Goal: Task Accomplishment & Management: Use online tool/utility

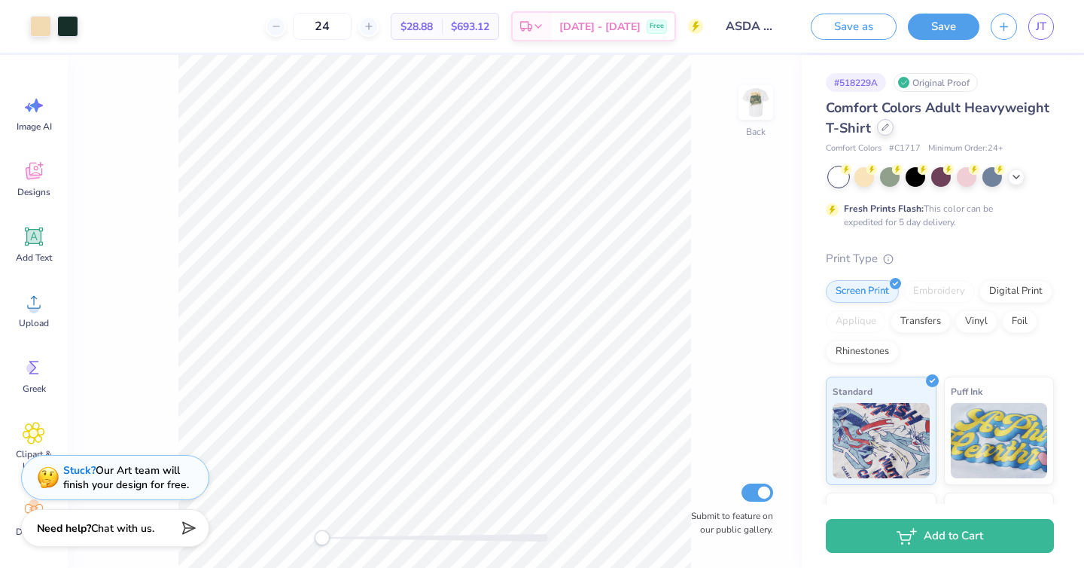
click at [889, 125] on div at bounding box center [885, 127] width 17 height 17
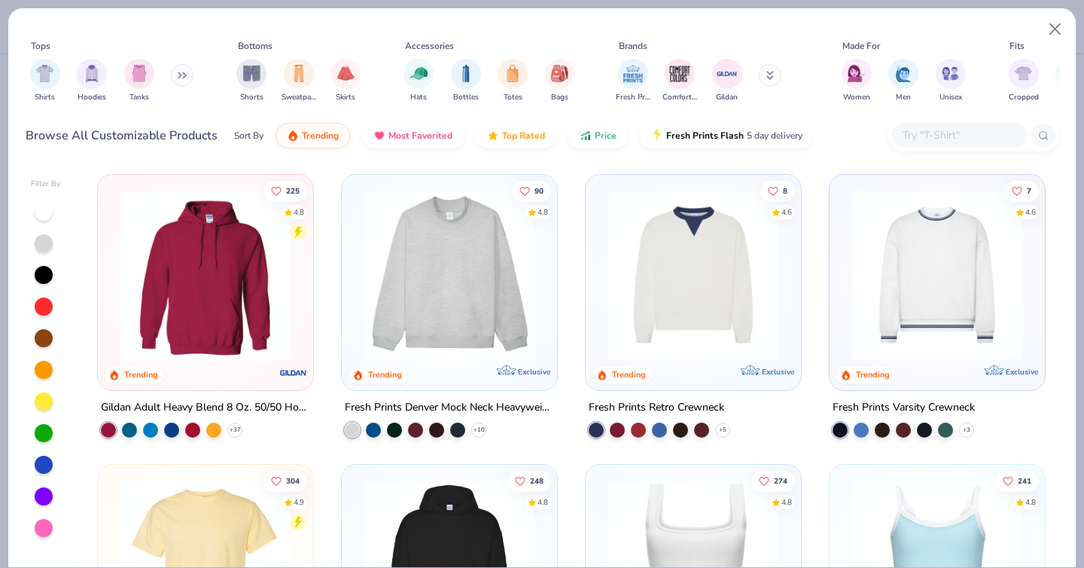
click at [946, 126] on div at bounding box center [960, 135] width 136 height 25
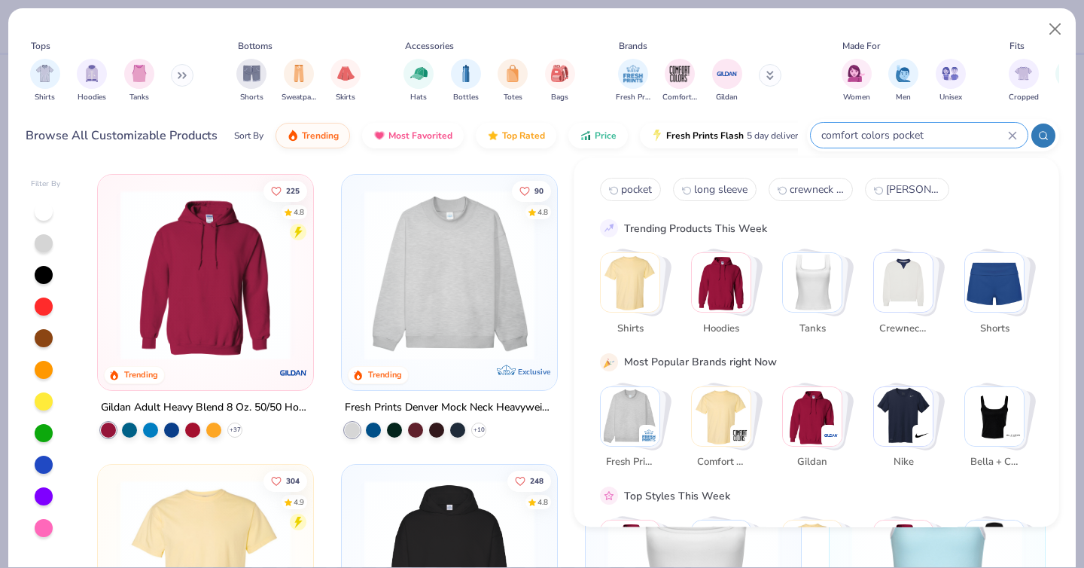
type input "comfort colors pocket"
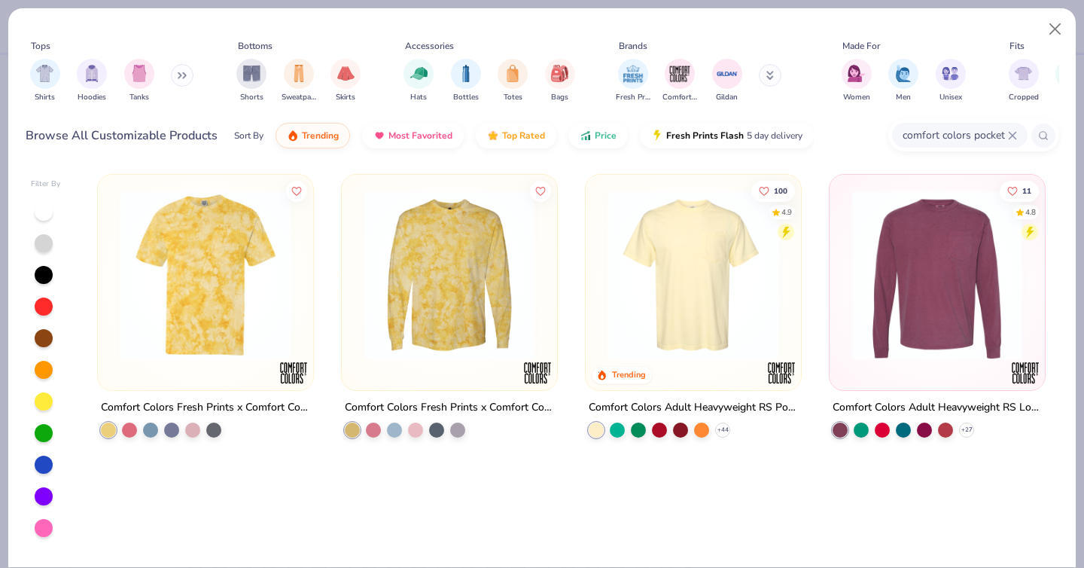
click at [717, 289] on img at bounding box center [693, 275] width 185 height 170
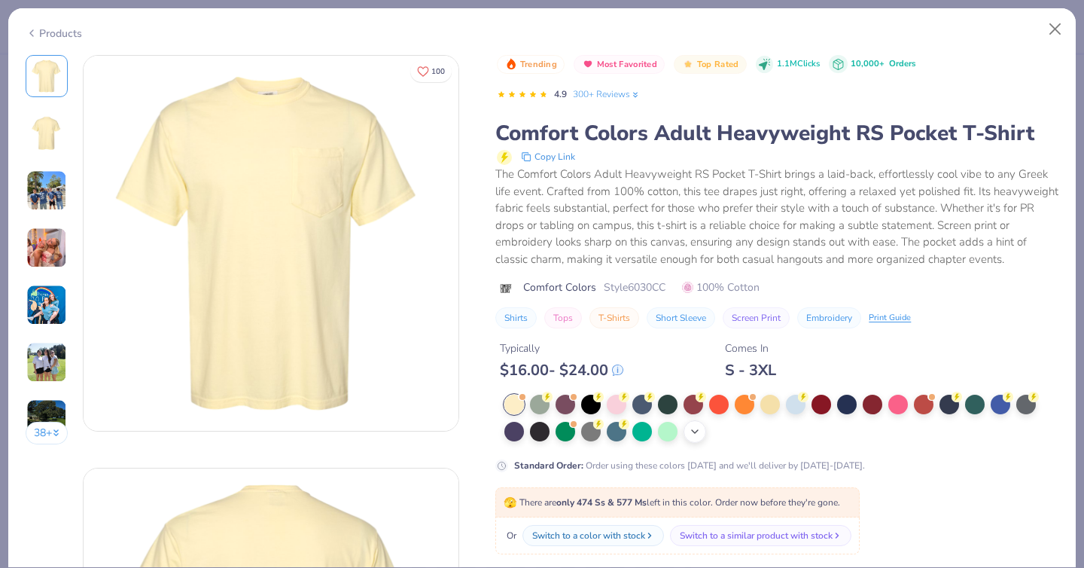
click at [690, 437] on icon at bounding box center [695, 431] width 12 height 12
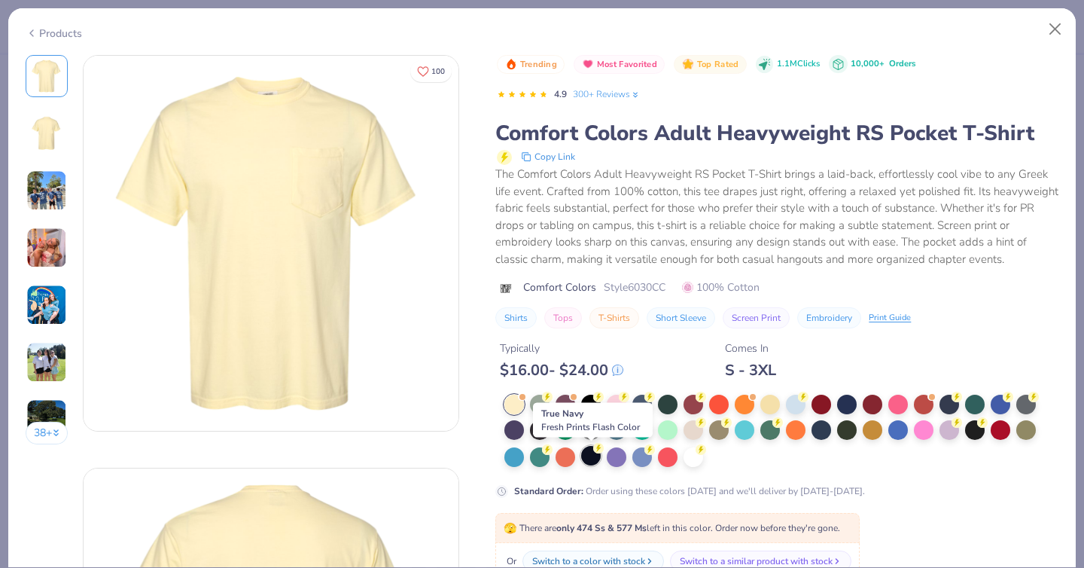
click at [586, 454] on div at bounding box center [591, 456] width 20 height 20
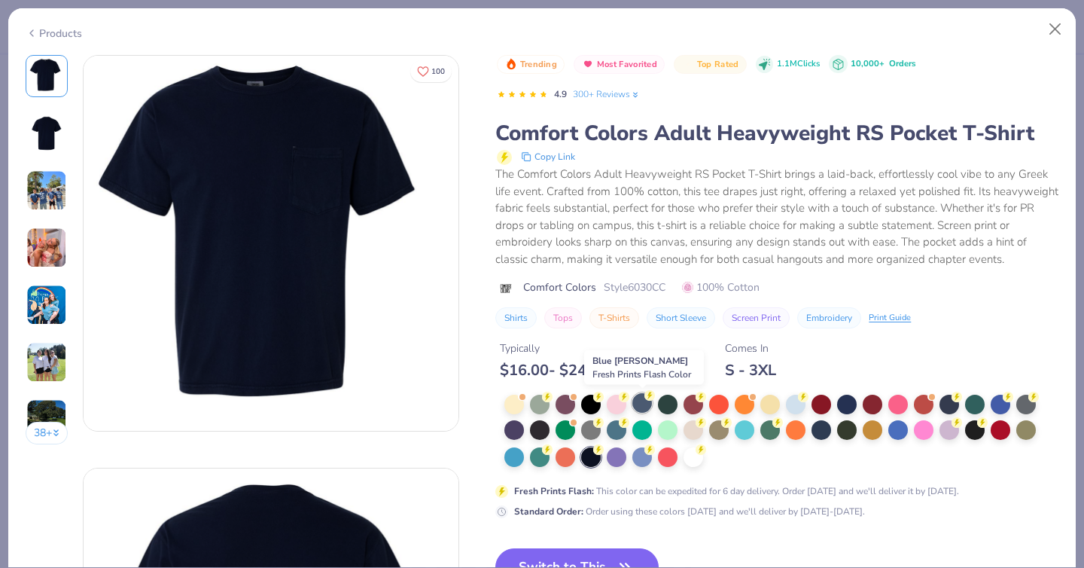
scroll to position [175, 0]
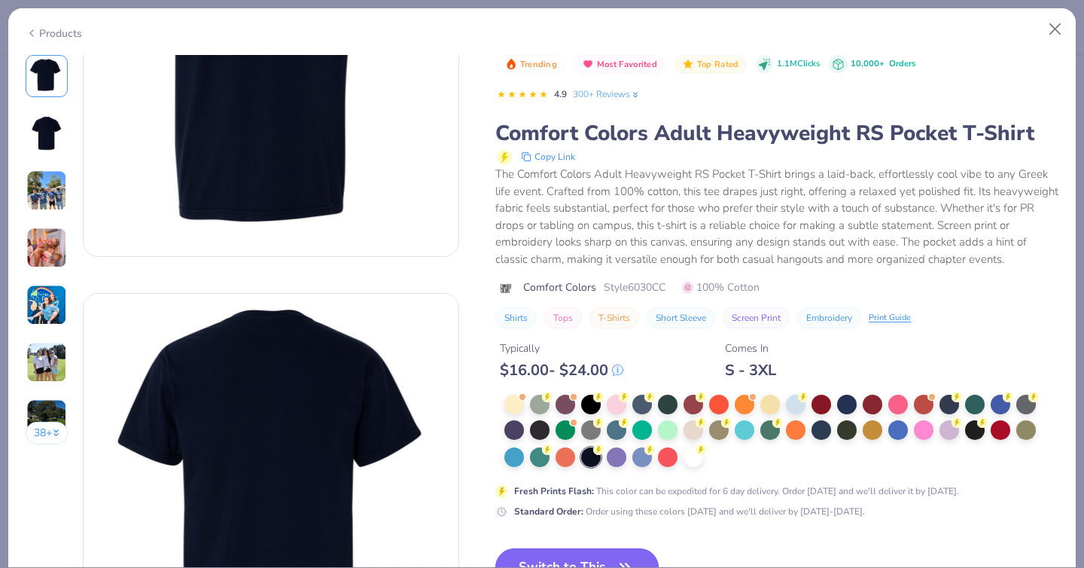
click at [568, 556] on button "Switch to This" at bounding box center [576, 567] width 163 height 38
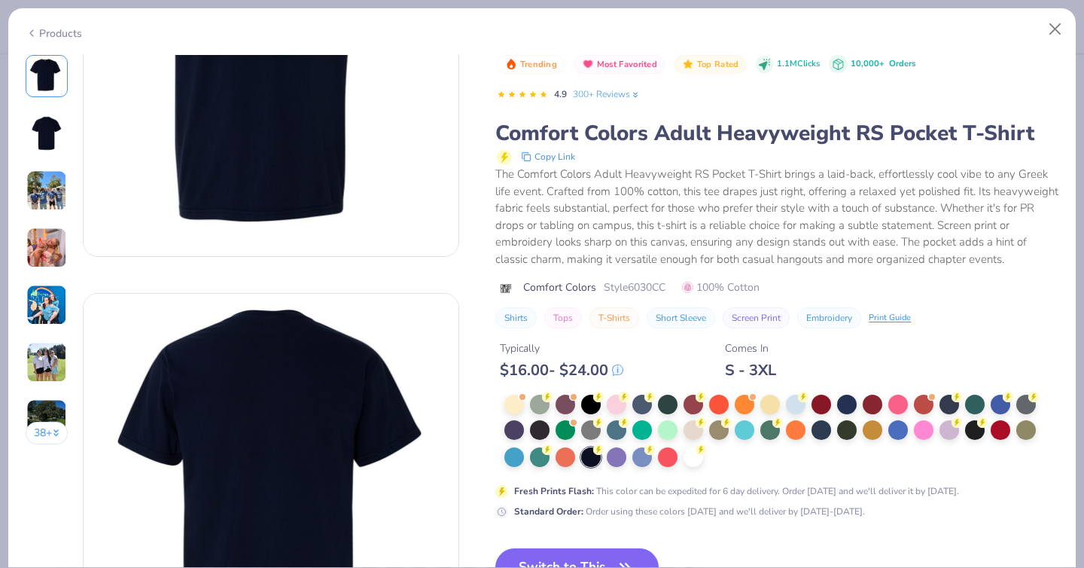
scroll to position [2949, 0]
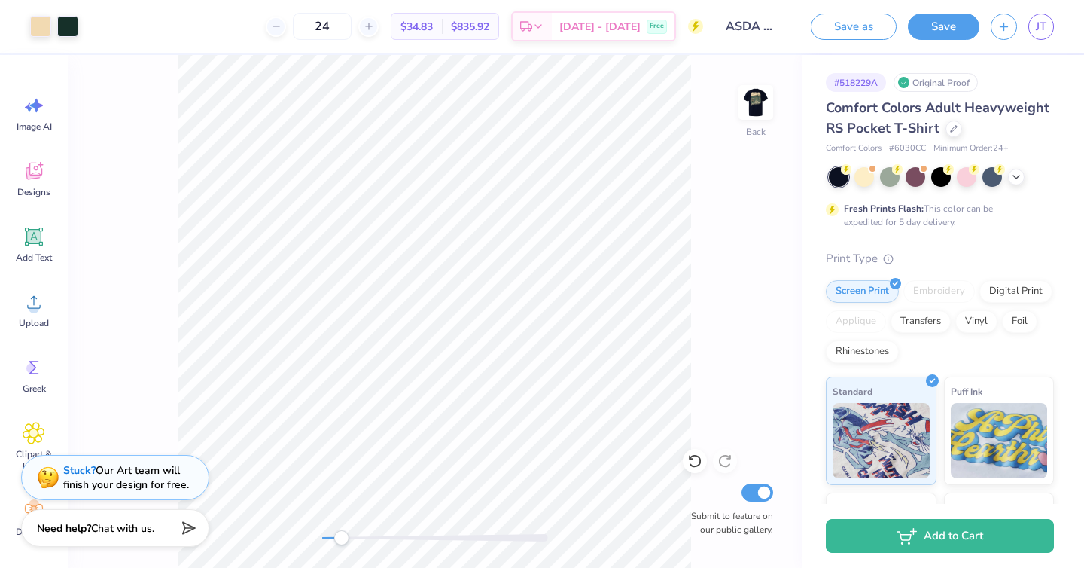
drag, startPoint x: 322, startPoint y: 539, endPoint x: 339, endPoint y: 532, distance: 17.9
click at [339, 532] on div "Accessibility label" at bounding box center [340, 537] width 15 height 15
drag, startPoint x: 340, startPoint y: 537, endPoint x: 392, endPoint y: 541, distance: 52.8
click at [392, 541] on div "Accessibility label" at bounding box center [387, 537] width 15 height 15
click at [34, 315] on div "Upload" at bounding box center [34, 310] width 54 height 56
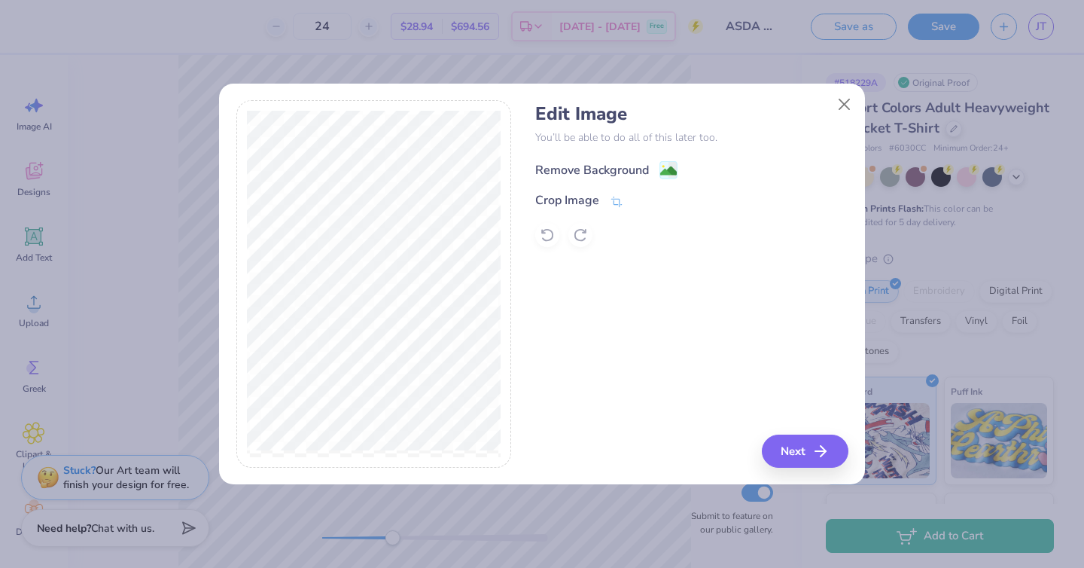
click at [597, 167] on div "Remove Background" at bounding box center [592, 170] width 114 height 18
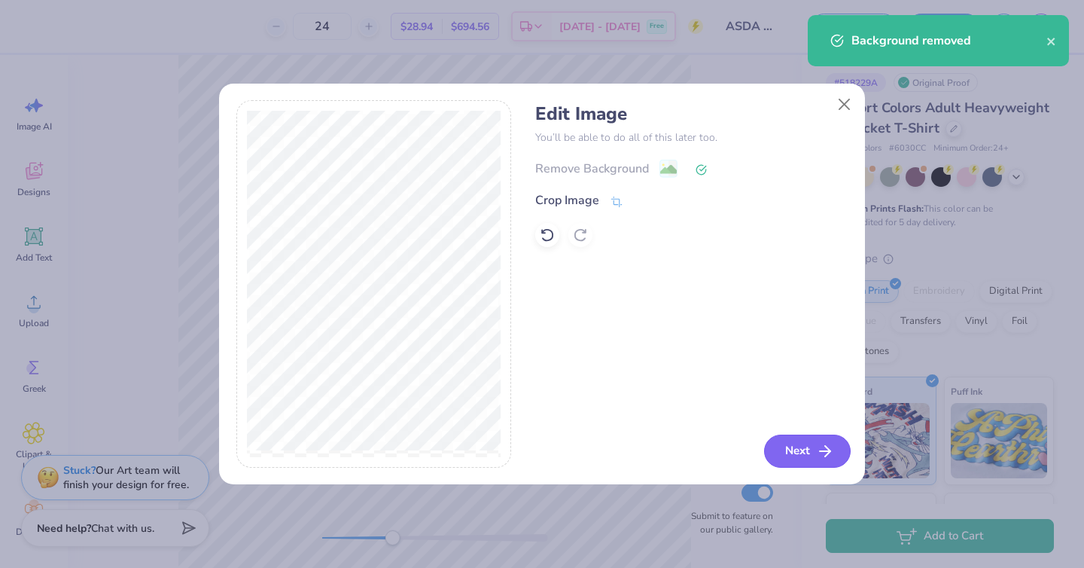
click at [788, 443] on button "Next" at bounding box center [807, 450] width 87 height 33
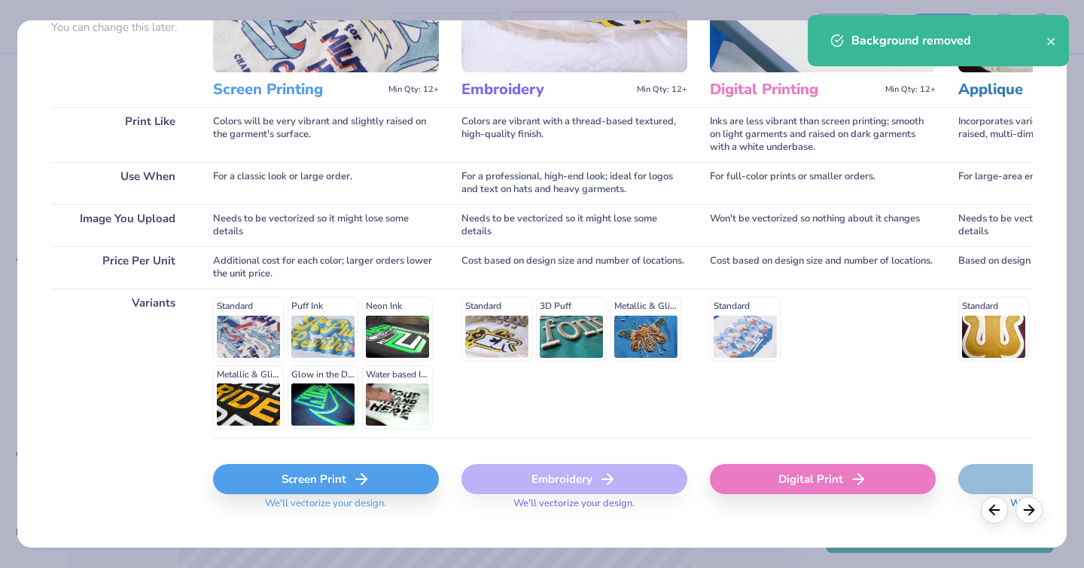
scroll to position [160, 0]
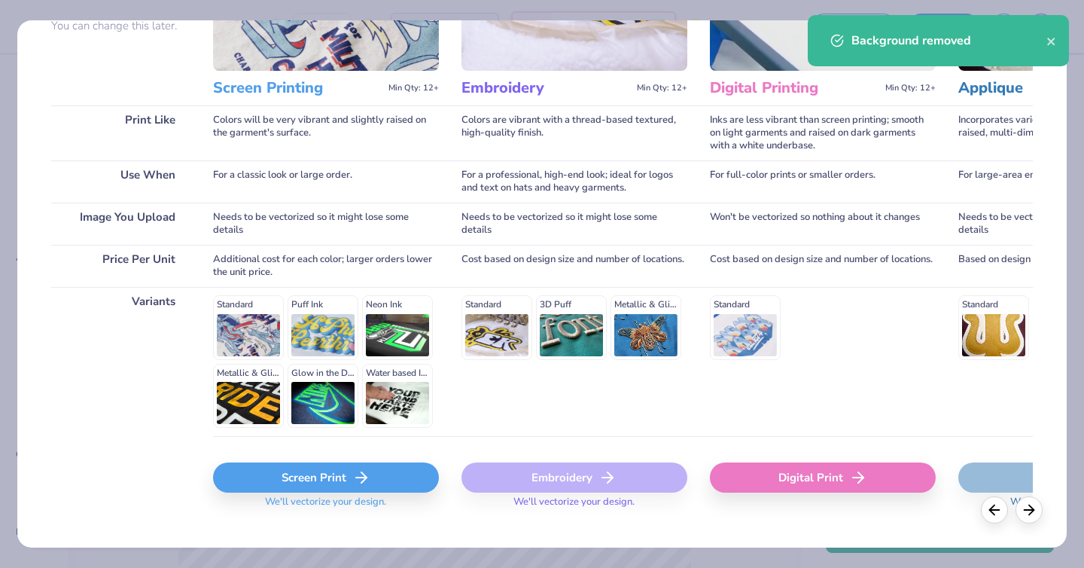
click at [273, 470] on div "Screen Print" at bounding box center [326, 477] width 226 height 30
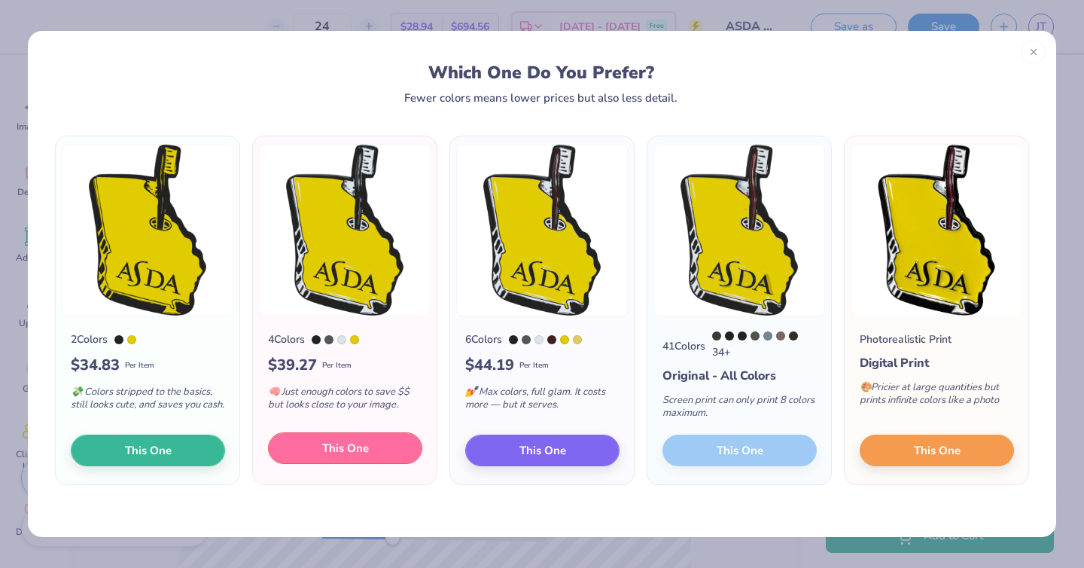
click at [344, 453] on span "This One" at bounding box center [345, 448] width 47 height 17
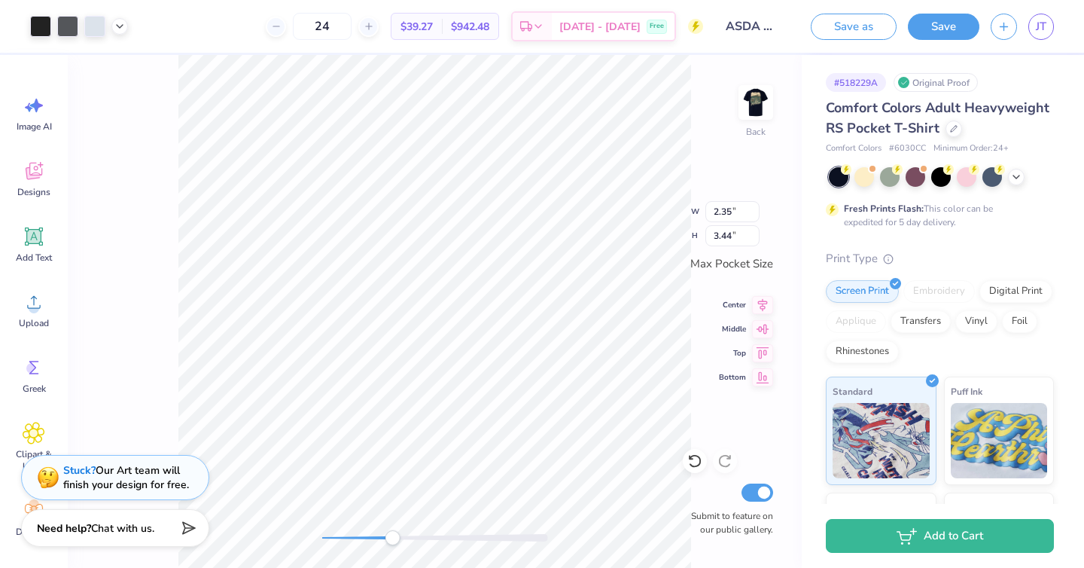
type input "2.19"
type input "3.20"
type input "2.49"
type input "3.13"
type input "2.33"
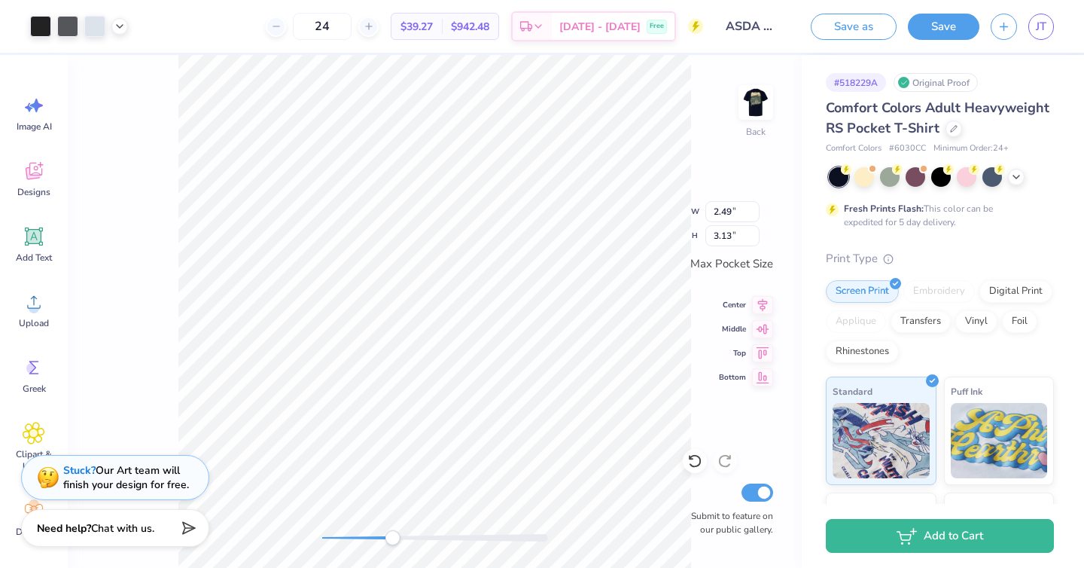
type input "2.22"
click at [118, 24] on icon at bounding box center [120, 25] width 12 height 12
click at [118, 24] on polyline at bounding box center [120, 24] width 6 height 3
click at [123, 56] on div at bounding box center [119, 63] width 21 height 21
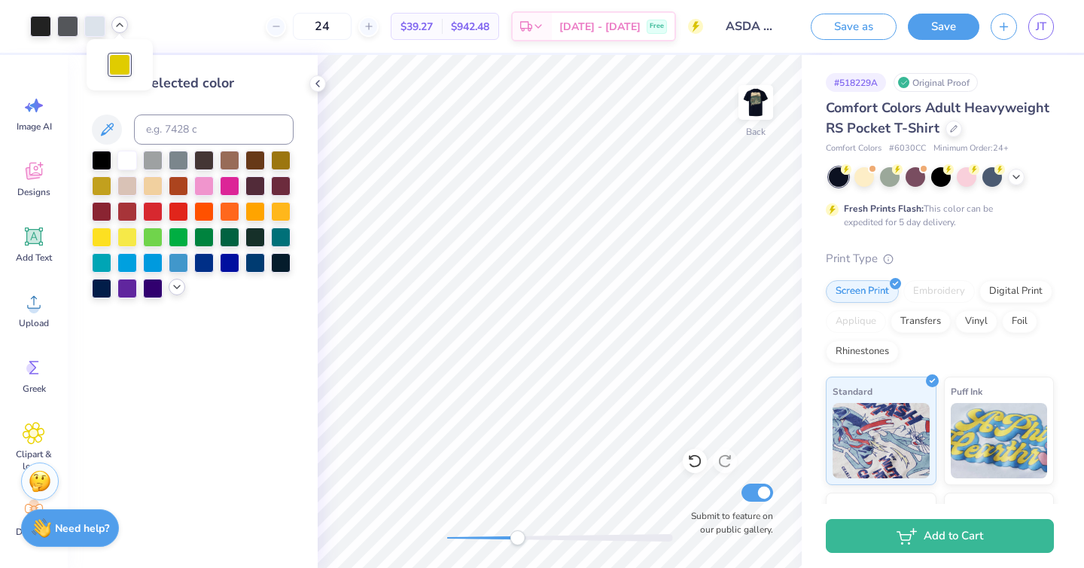
click at [178, 288] on icon at bounding box center [177, 287] width 12 height 12
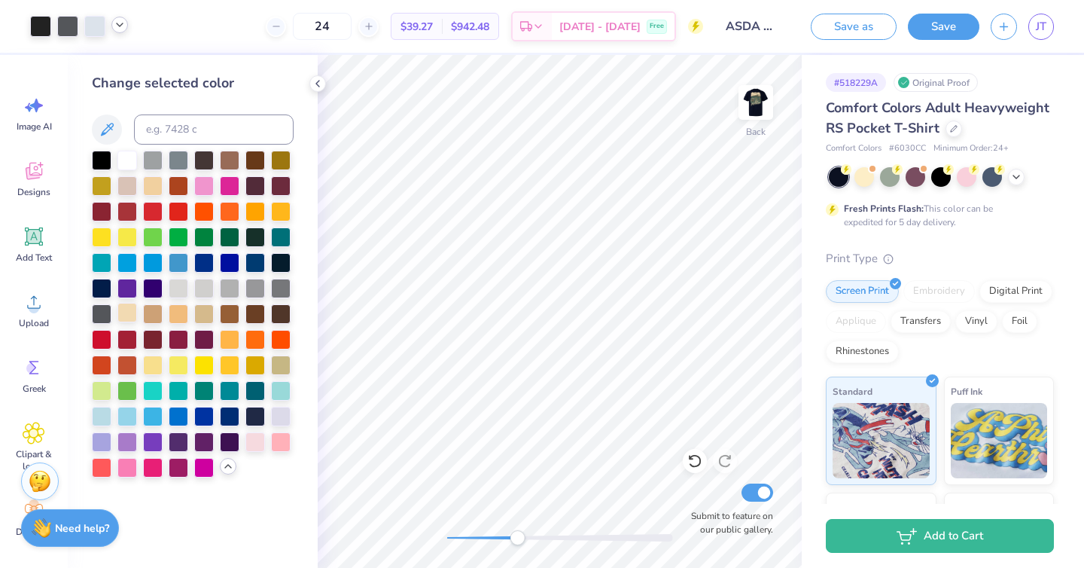
click at [128, 314] on div at bounding box center [127, 313] width 20 height 20
click at [114, 28] on icon at bounding box center [120, 25] width 12 height 12
click at [120, 23] on polyline at bounding box center [120, 24] width 6 height 3
click at [96, 23] on div at bounding box center [94, 24] width 21 height 21
click at [129, 160] on div at bounding box center [127, 159] width 20 height 20
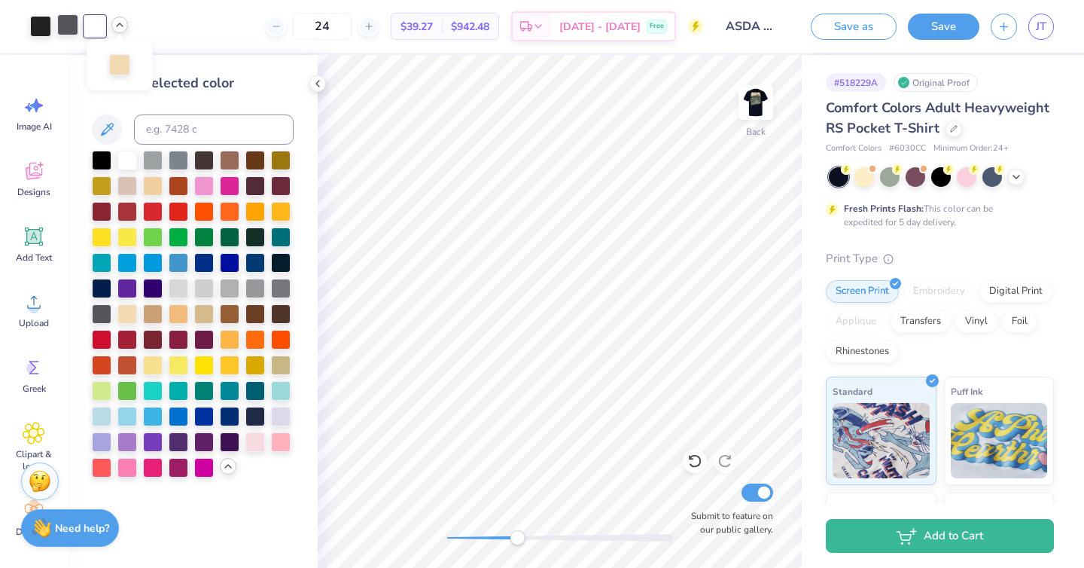
click at [72, 26] on div at bounding box center [67, 24] width 21 height 21
click at [102, 157] on div at bounding box center [102, 159] width 20 height 20
click at [100, 155] on div at bounding box center [102, 159] width 20 height 20
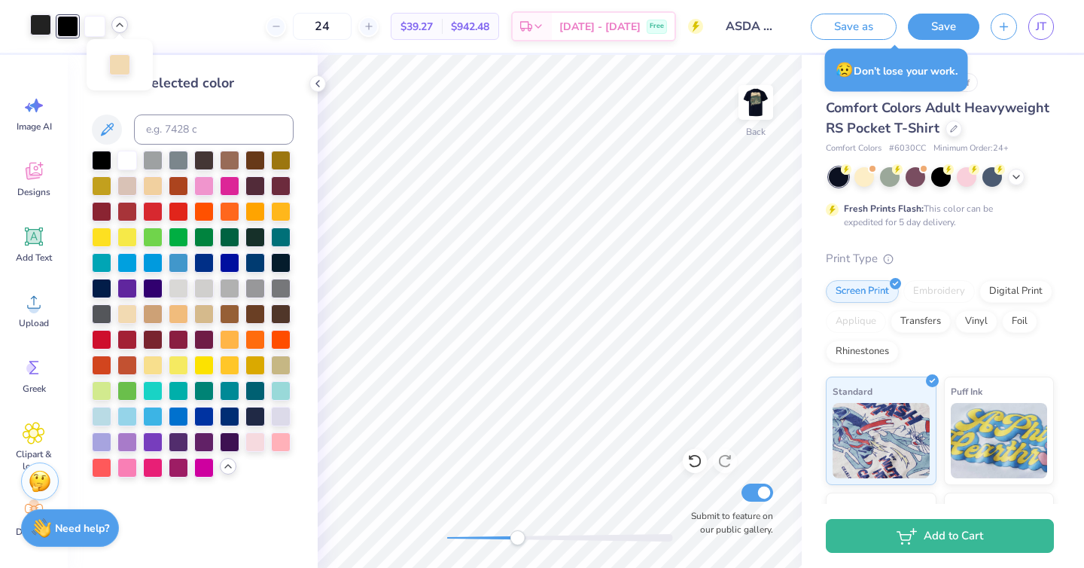
click at [38, 22] on div at bounding box center [40, 24] width 21 height 21
click at [97, 157] on div at bounding box center [102, 159] width 20 height 20
click at [760, 106] on img at bounding box center [756, 102] width 60 height 60
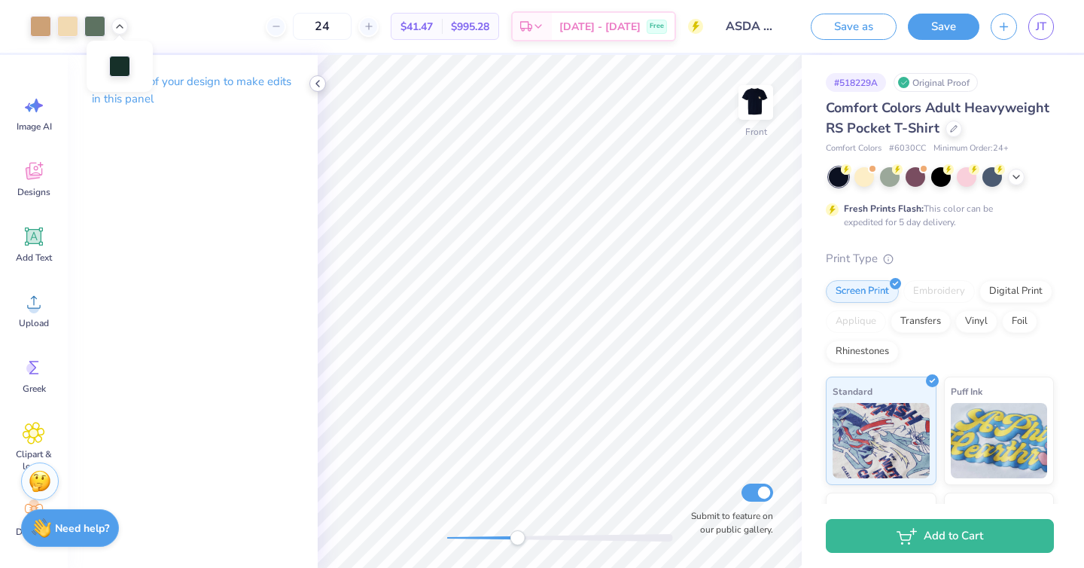
click at [316, 86] on icon at bounding box center [318, 84] width 12 height 12
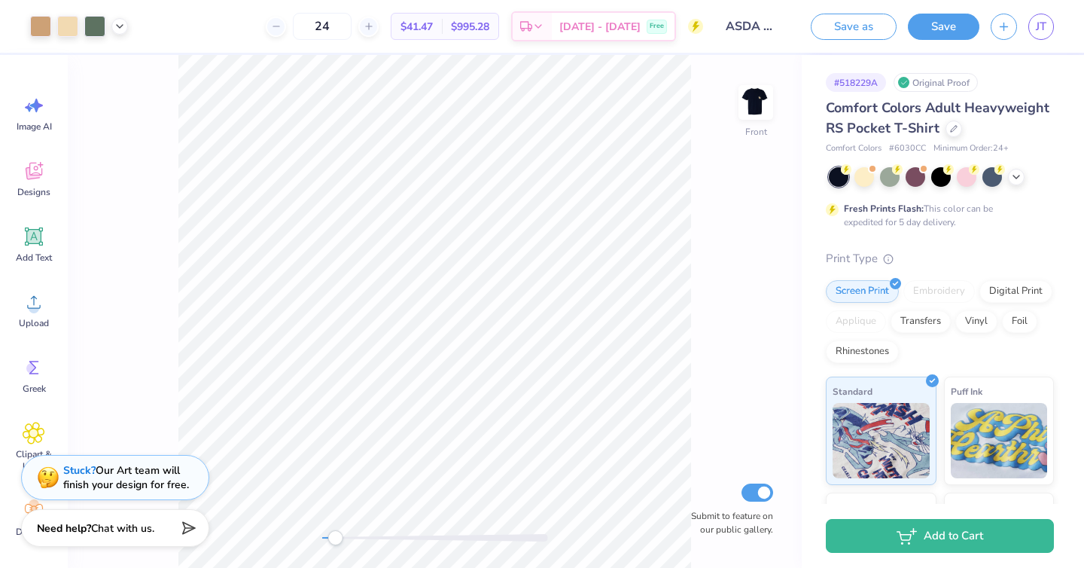
drag, startPoint x: 394, startPoint y: 536, endPoint x: 335, endPoint y: 536, distance: 58.7
click at [335, 536] on div "Accessibility label" at bounding box center [334, 537] width 15 height 15
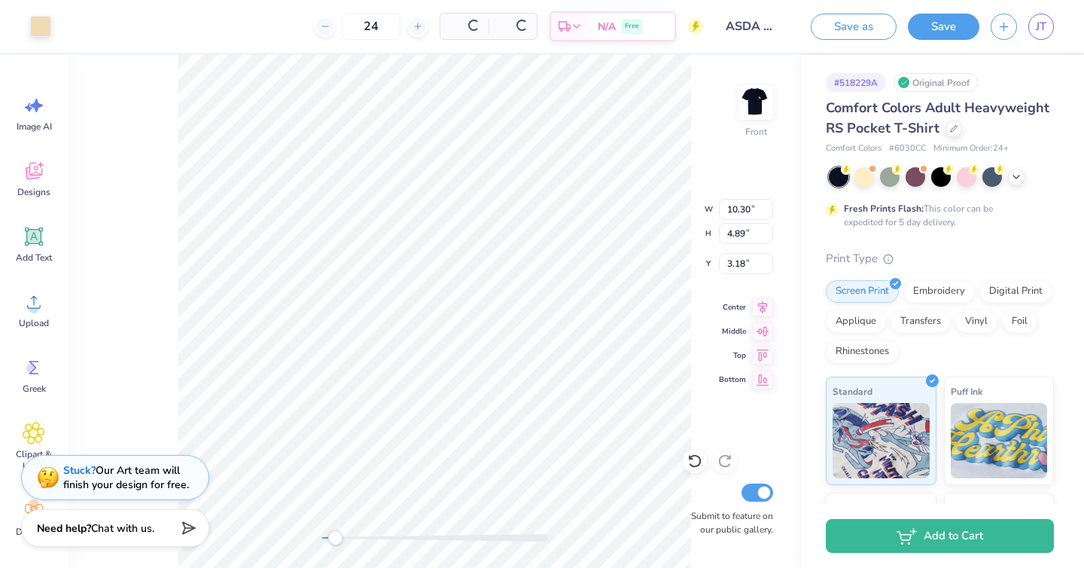
type input "10.30"
type input "4.89"
type input "3.18"
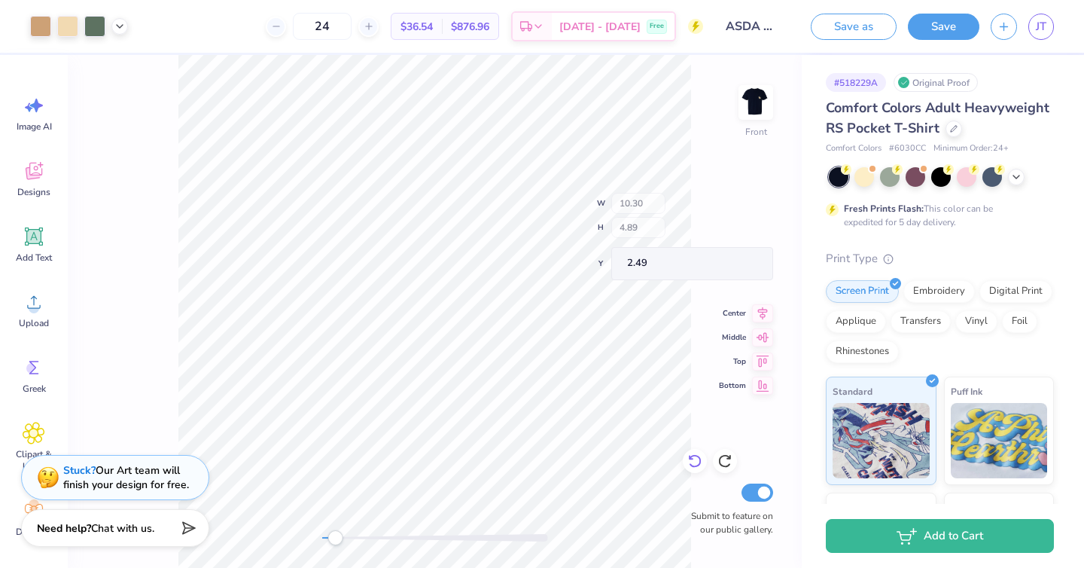
type input "2.49"
type input "0.13"
type input "0.15"
type input "4.14"
click at [693, 463] on icon at bounding box center [694, 460] width 15 height 15
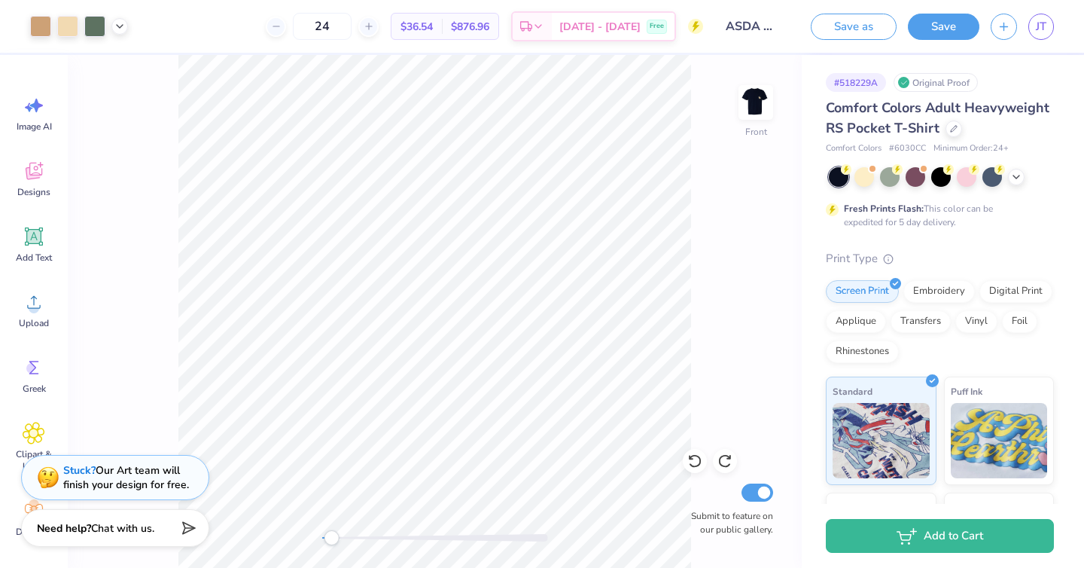
click at [308, 537] on div "Front Submit to feature on our public gallery." at bounding box center [435, 311] width 734 height 513
type input "1.71"
click at [690, 466] on icon at bounding box center [694, 460] width 15 height 15
click at [926, 28] on button "Save" at bounding box center [944, 24] width 72 height 26
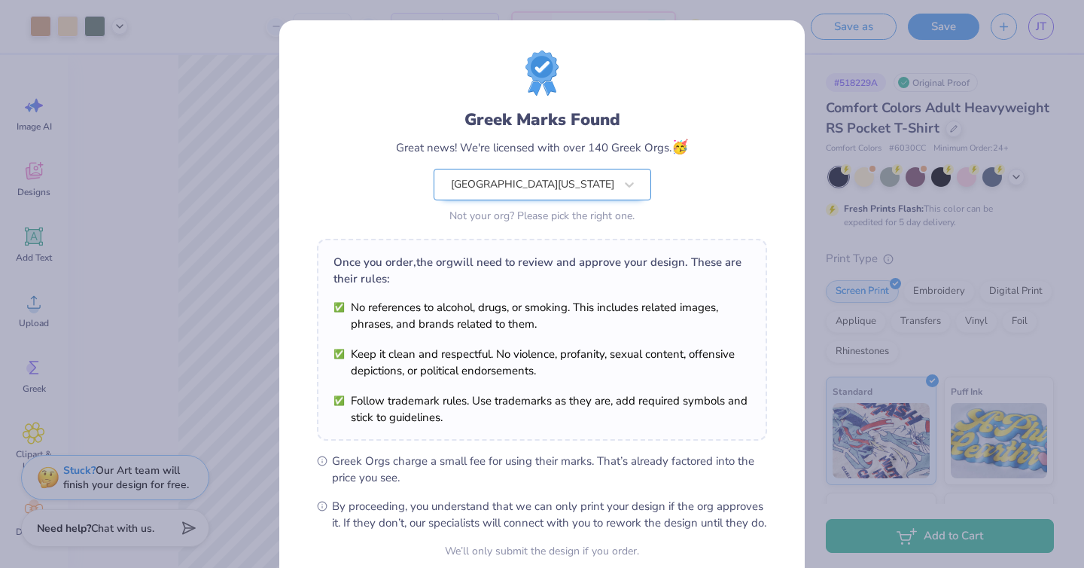
scroll to position [137, 0]
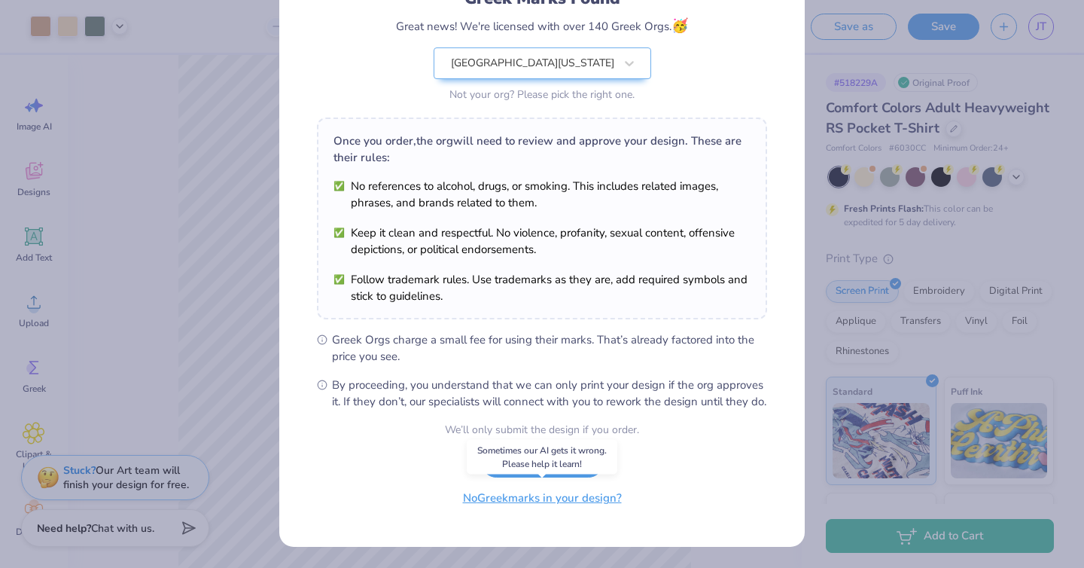
click at [537, 496] on button "No Greek marks in your design?" at bounding box center [542, 498] width 184 height 31
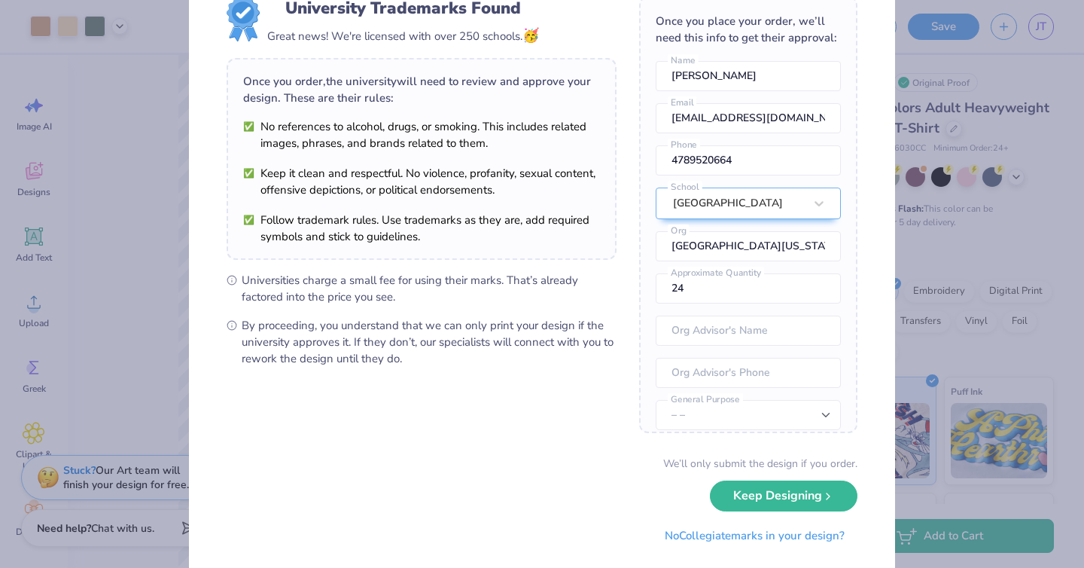
scroll to position [87, 0]
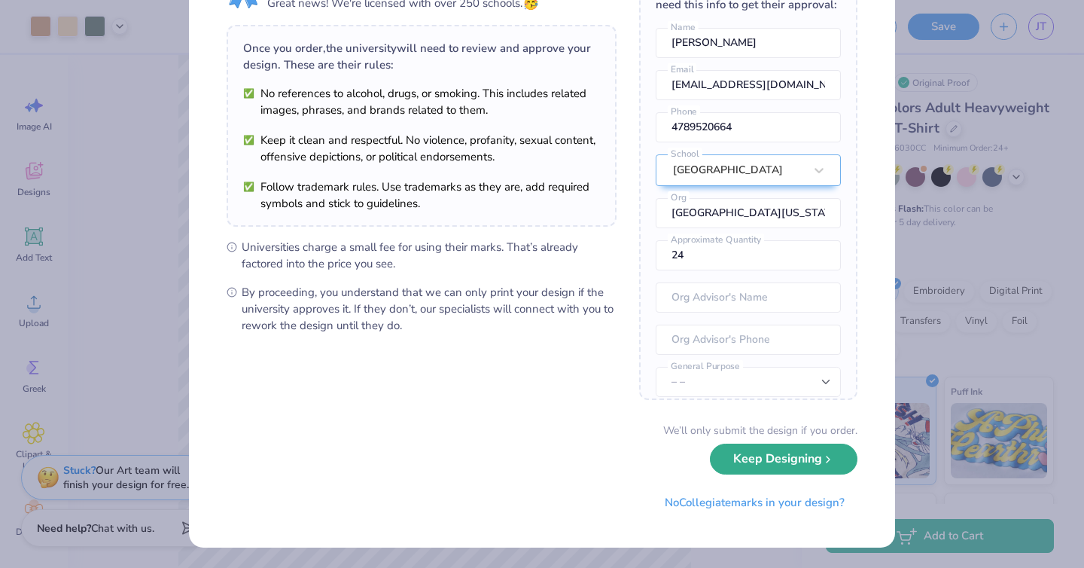
click at [745, 455] on button "Keep Designing" at bounding box center [784, 458] width 148 height 31
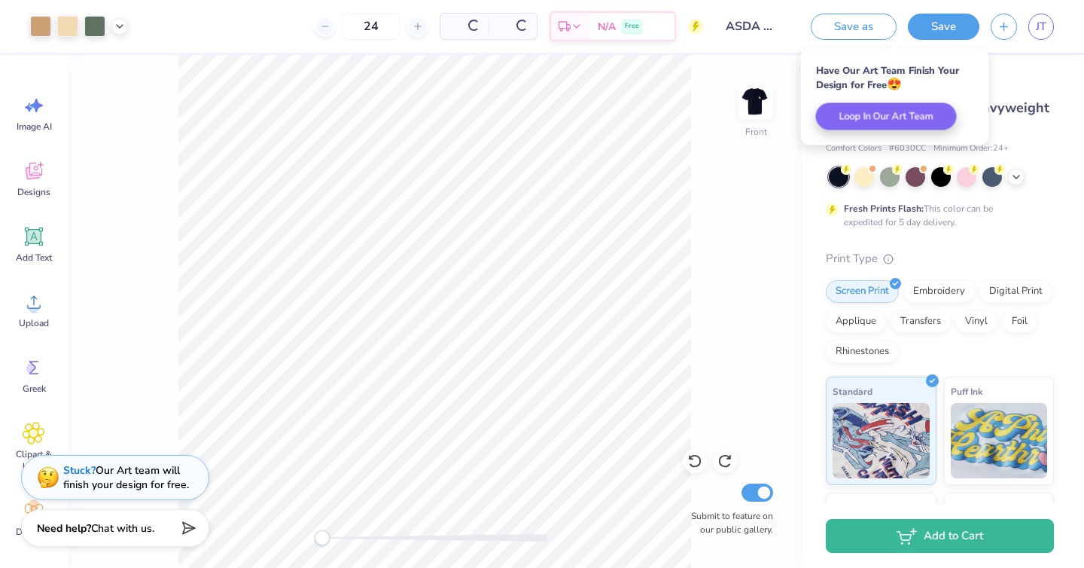
scroll to position [0, 0]
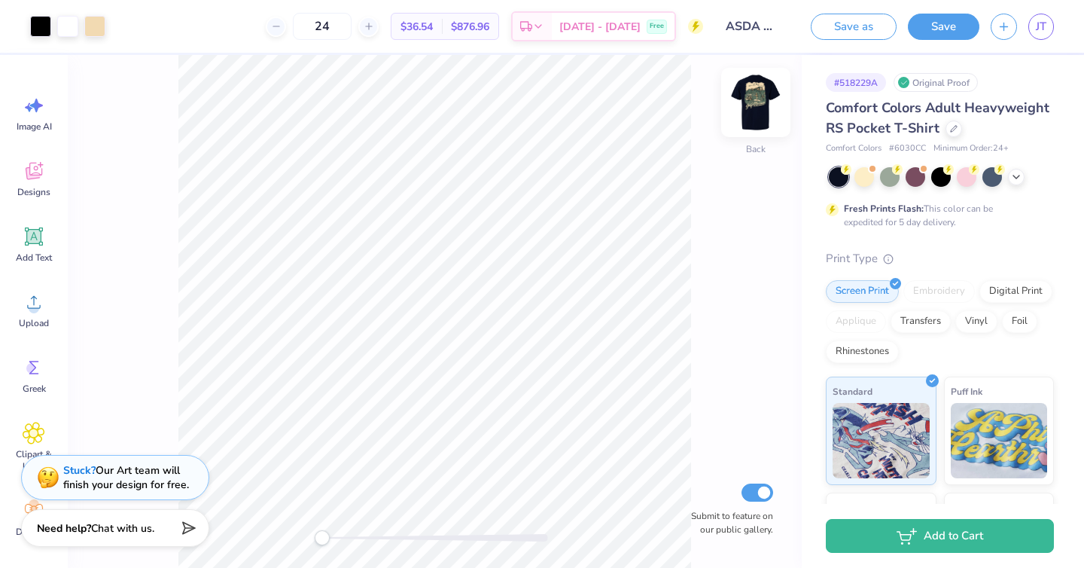
click at [761, 105] on img at bounding box center [756, 102] width 60 height 60
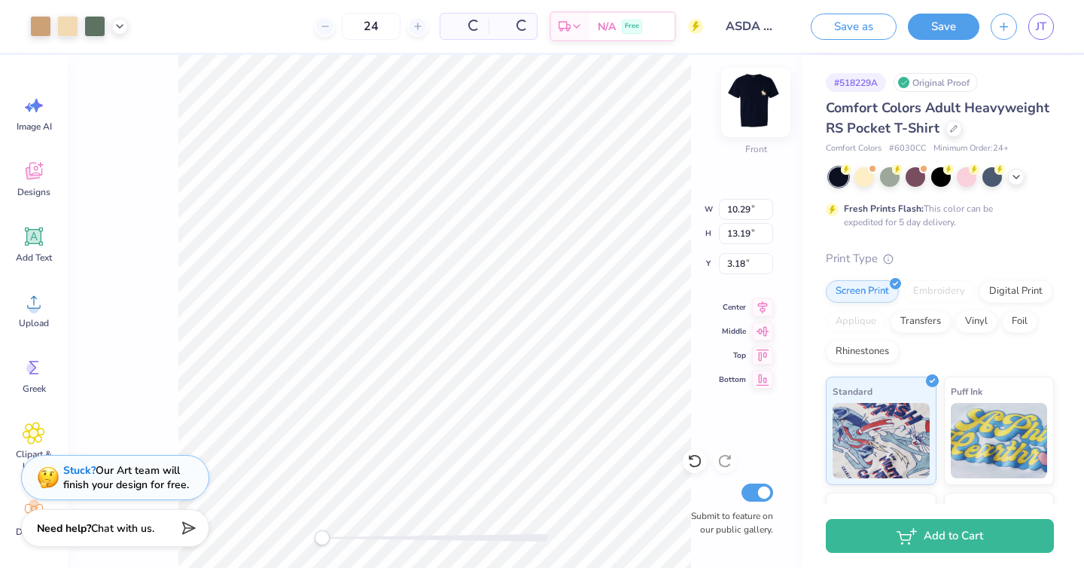
type input "10.29"
type input "13.19"
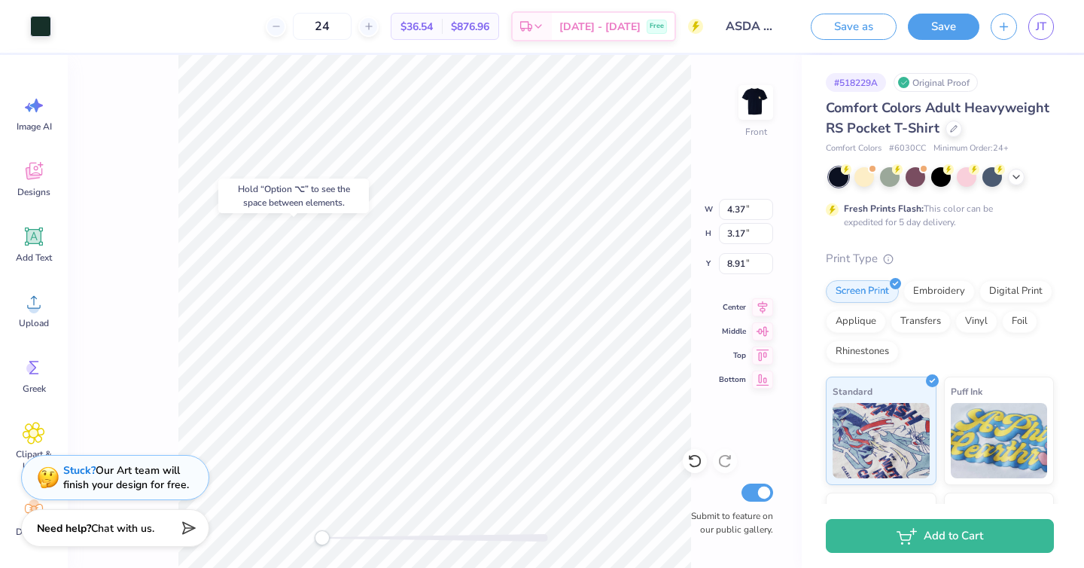
type input "4.37"
type input "3.17"
type input "8.91"
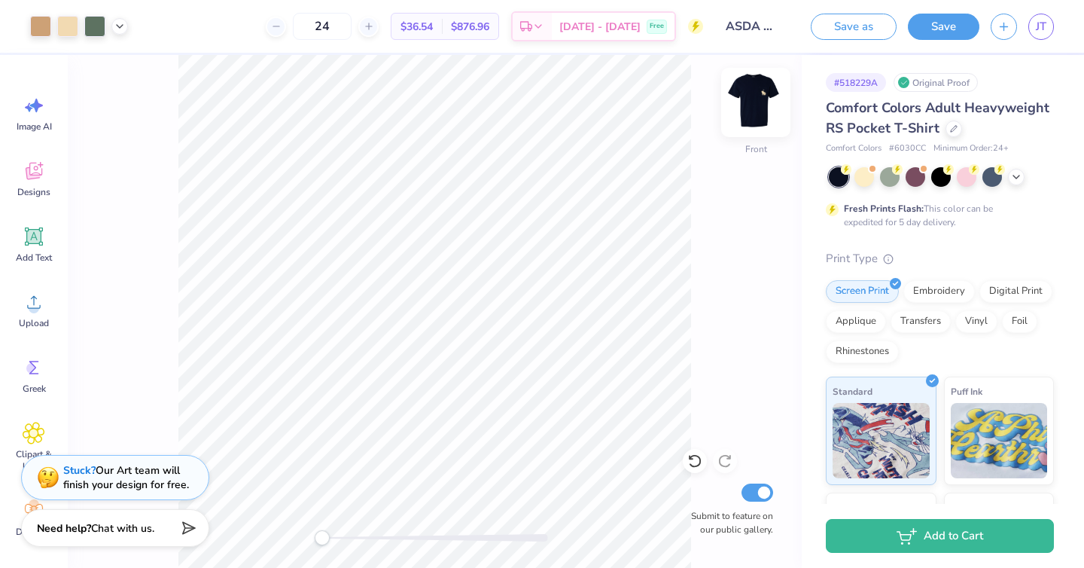
click at [765, 96] on img at bounding box center [756, 102] width 60 height 60
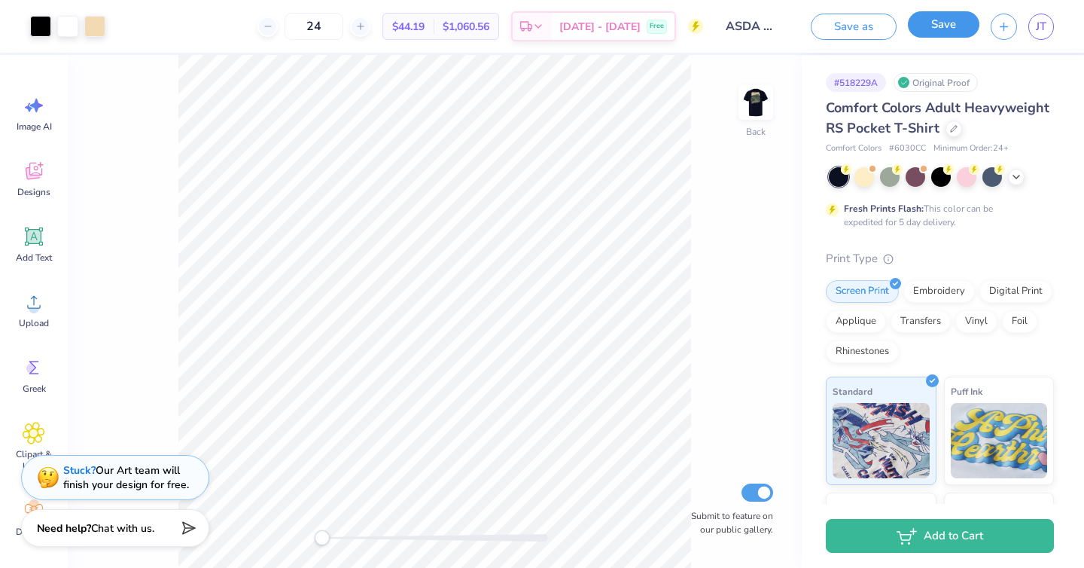
click at [947, 29] on button "Save" at bounding box center [944, 24] width 72 height 26
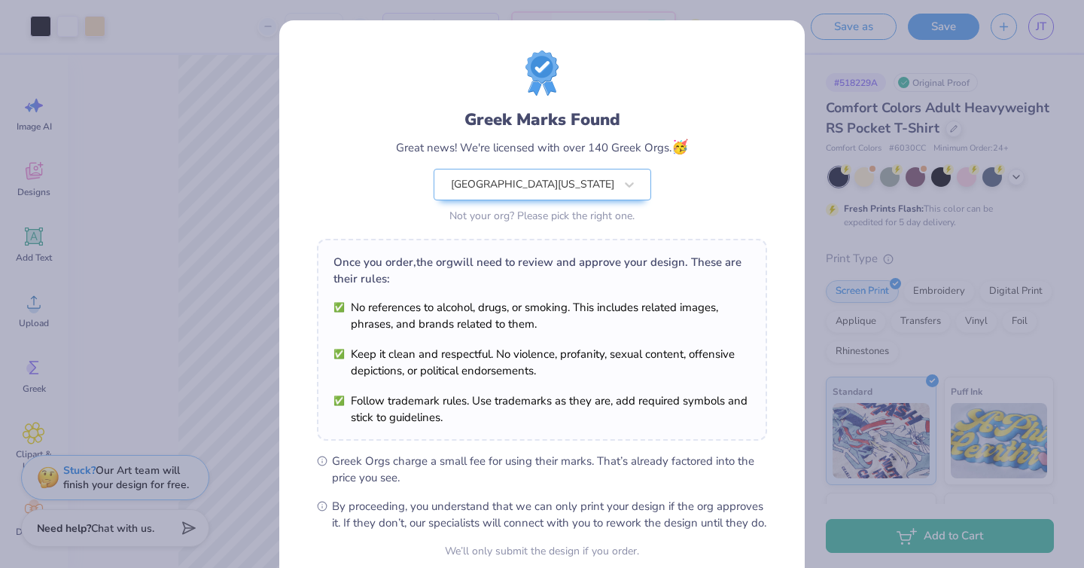
scroll to position [137, 0]
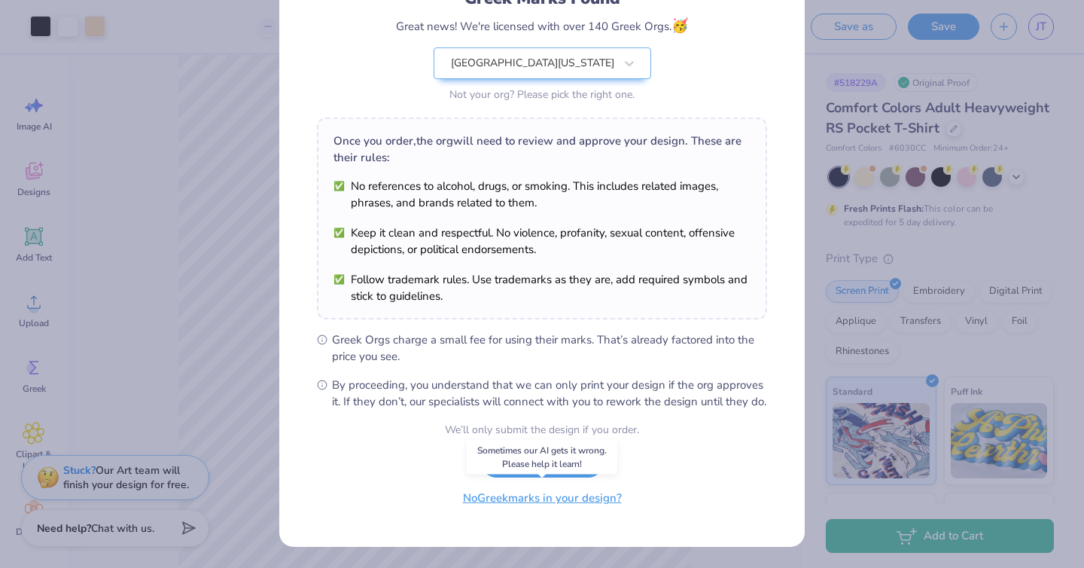
click at [526, 500] on button "No Greek marks in your design?" at bounding box center [542, 498] width 184 height 31
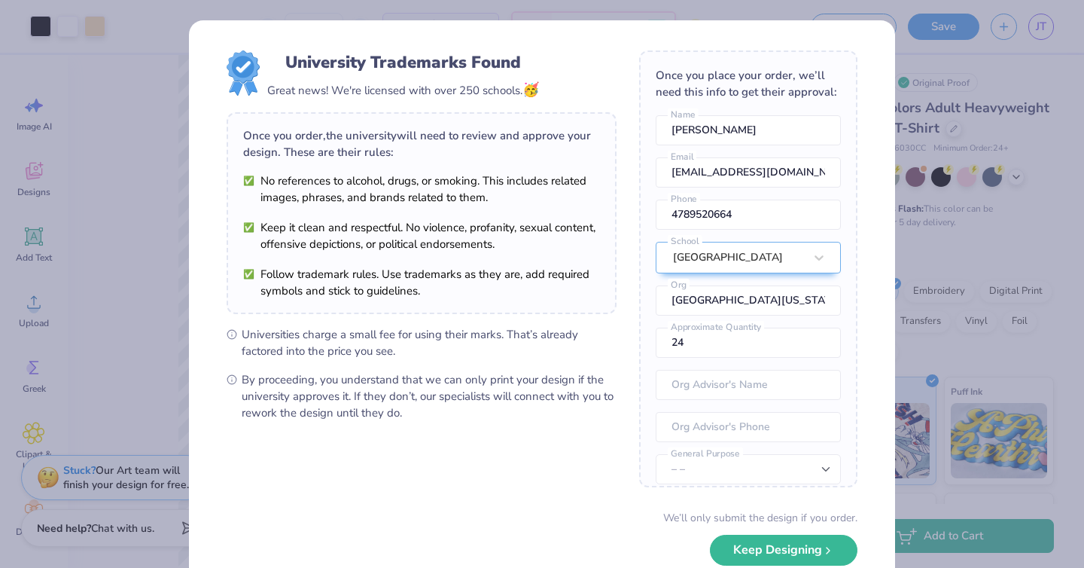
scroll to position [56, 0]
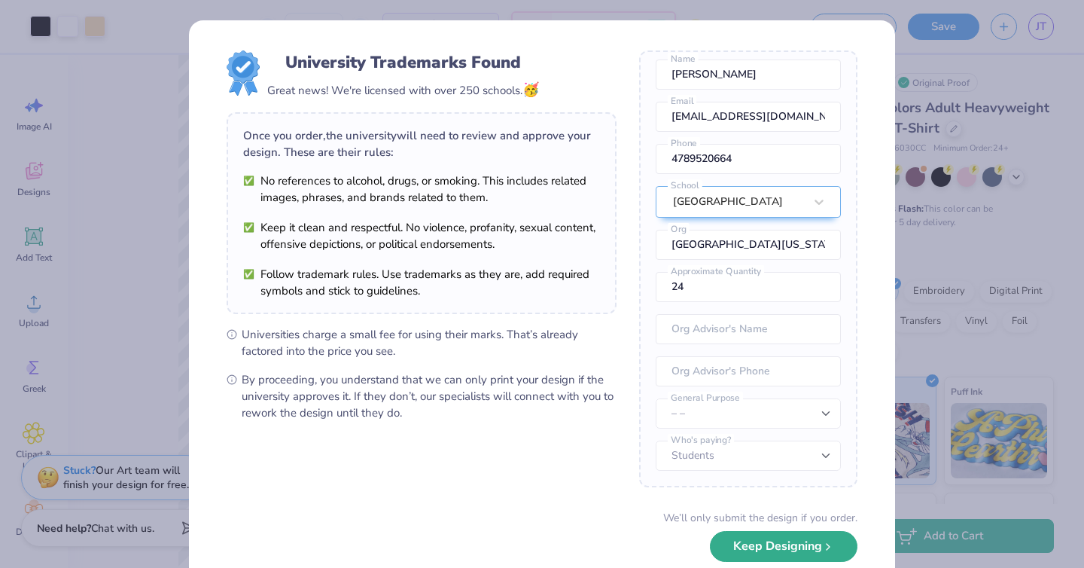
click at [754, 545] on button "Keep Designing" at bounding box center [784, 546] width 148 height 31
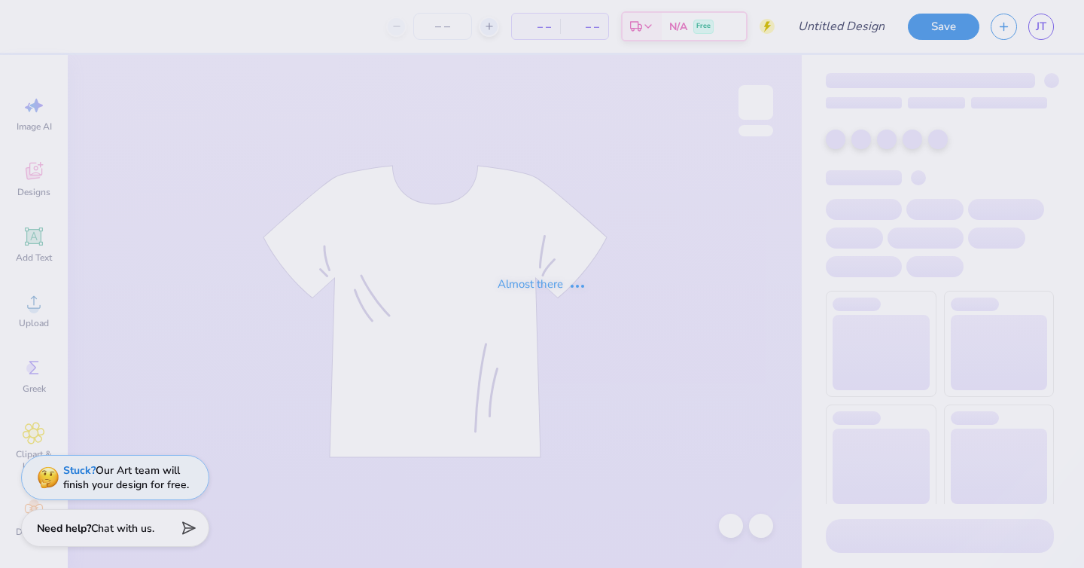
type input "ASDA X DCG Golf Shirts!"
type input "24"
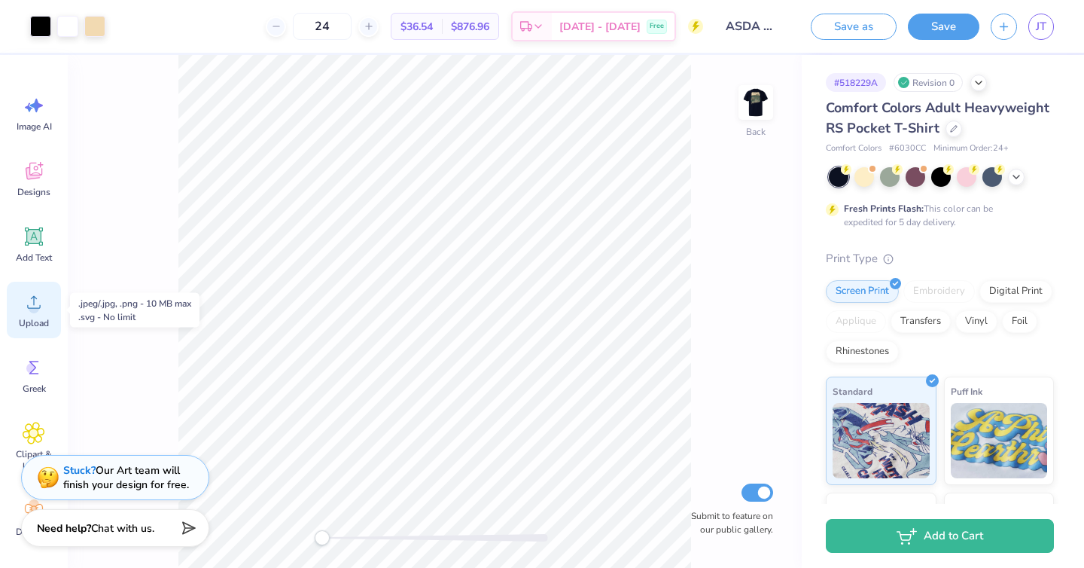
click at [37, 293] on icon at bounding box center [34, 302] width 23 height 23
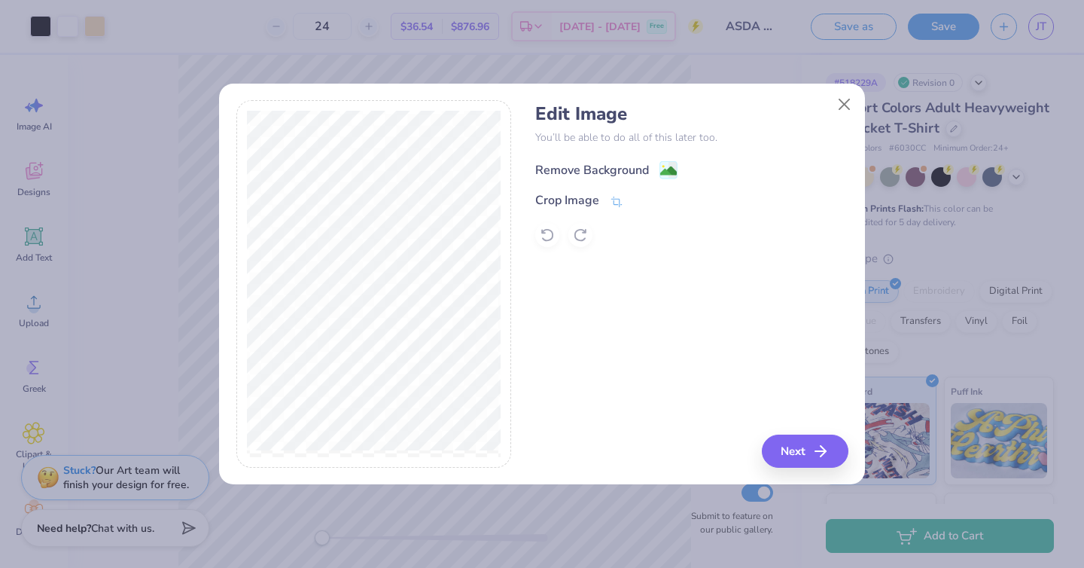
click at [589, 165] on div "Remove Background" at bounding box center [592, 170] width 114 height 18
click at [595, 167] on div "Remove Background" at bounding box center [691, 168] width 312 height 19
click at [543, 235] on icon at bounding box center [547, 234] width 15 height 15
click at [615, 172] on div "Remove Background" at bounding box center [592, 170] width 114 height 18
click at [601, 200] on div "Crop Image" at bounding box center [579, 202] width 88 height 18
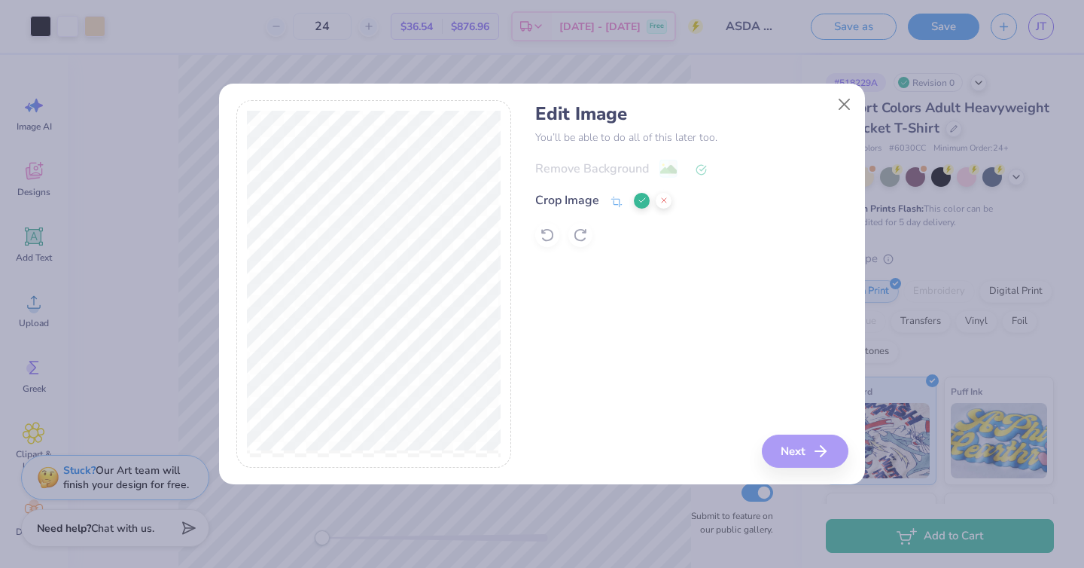
click at [541, 237] on div at bounding box center [691, 235] width 312 height 24
click at [663, 193] on button at bounding box center [664, 201] width 16 height 16
click at [543, 239] on icon at bounding box center [547, 234] width 15 height 15
click at [582, 196] on div "Crop Image" at bounding box center [567, 202] width 64 height 18
click at [638, 199] on icon at bounding box center [642, 200] width 9 height 9
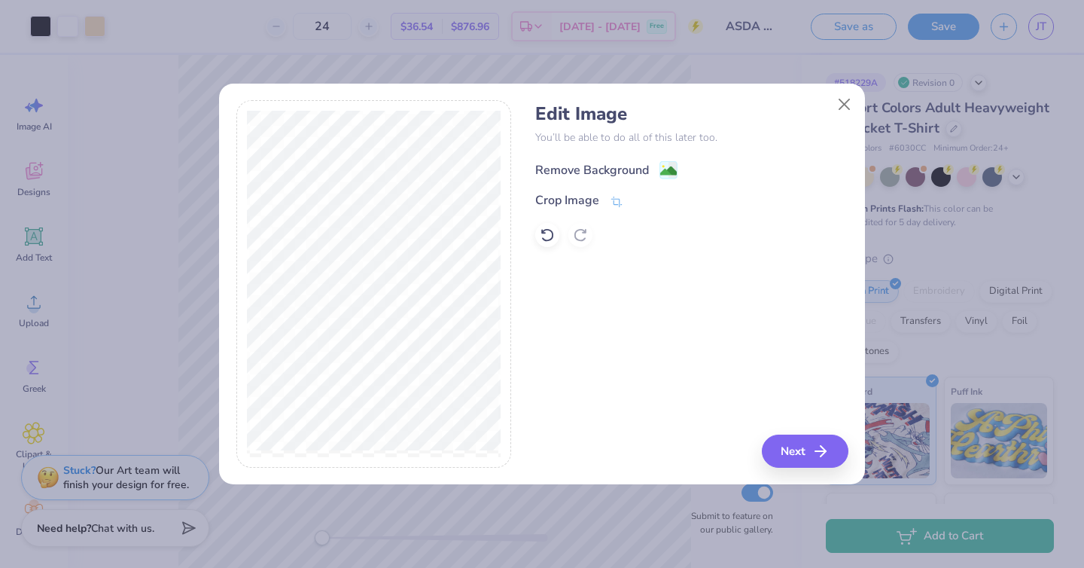
click at [663, 164] on image at bounding box center [668, 171] width 17 height 17
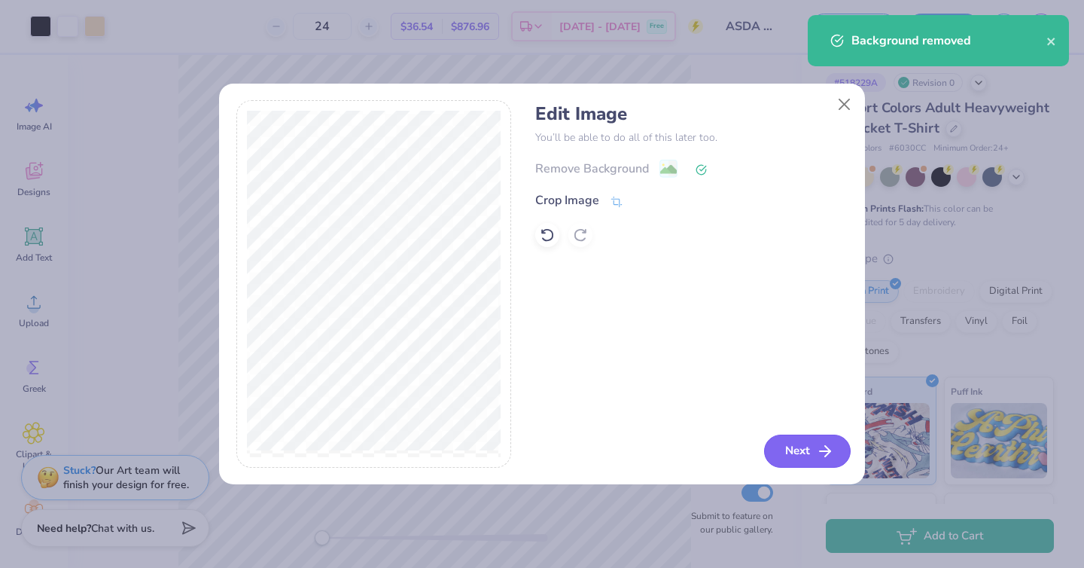
click at [793, 448] on button "Next" at bounding box center [807, 450] width 87 height 33
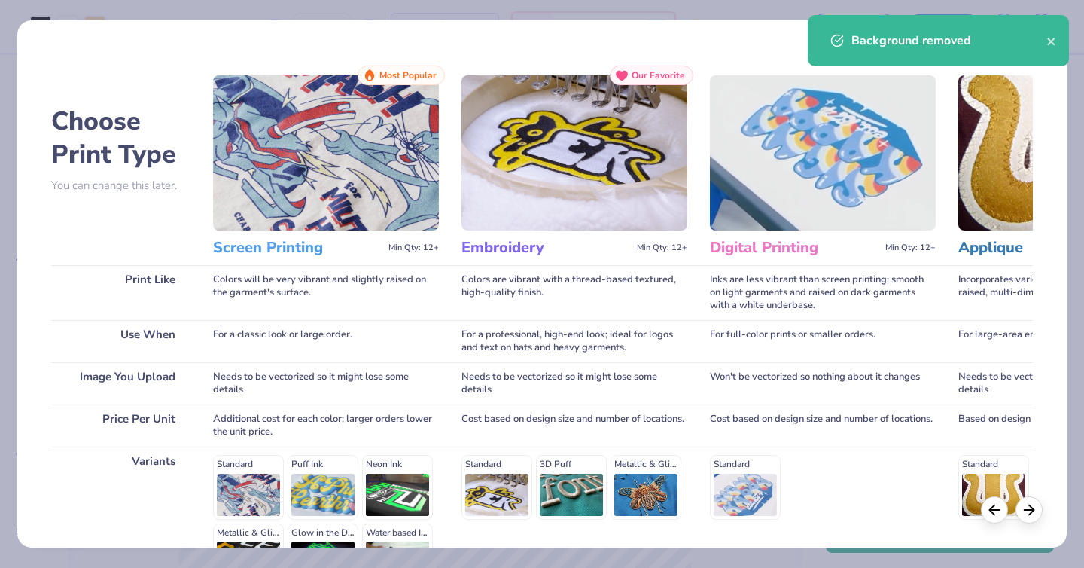
scroll to position [183, 0]
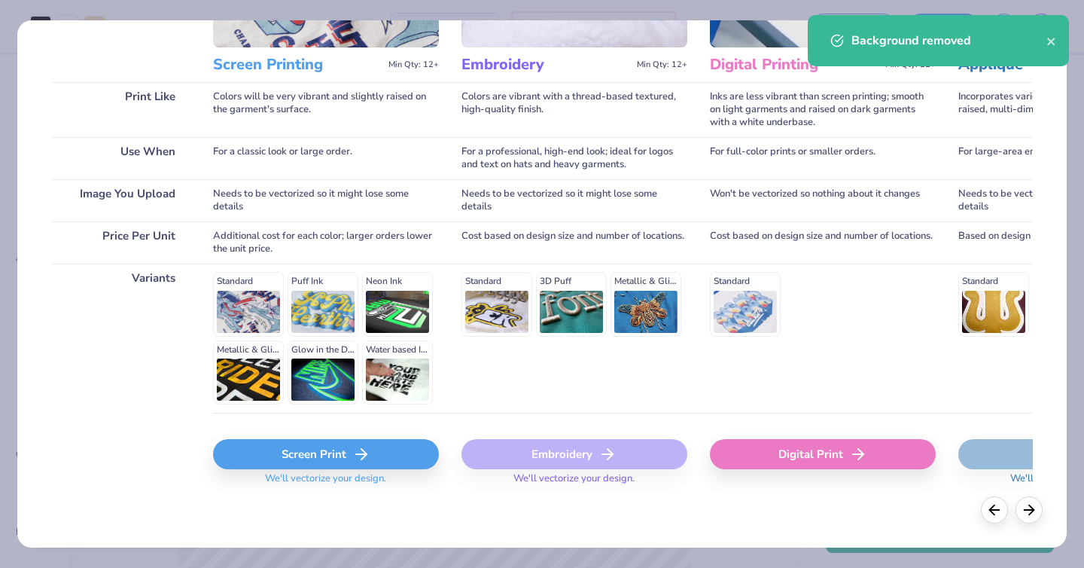
click at [286, 450] on div "Screen Print" at bounding box center [326, 454] width 226 height 30
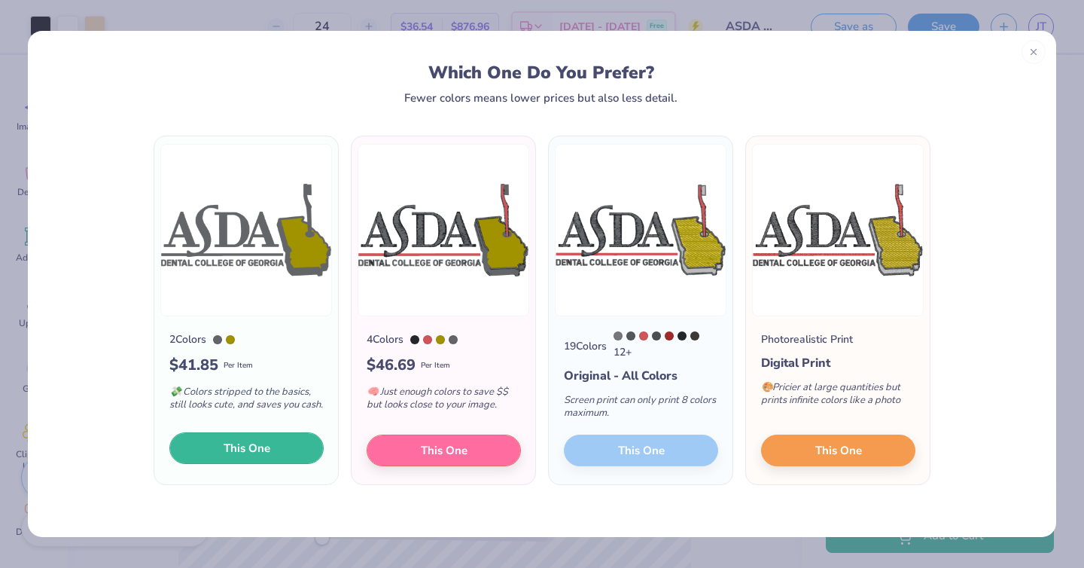
click at [250, 452] on span "This One" at bounding box center [247, 448] width 47 height 17
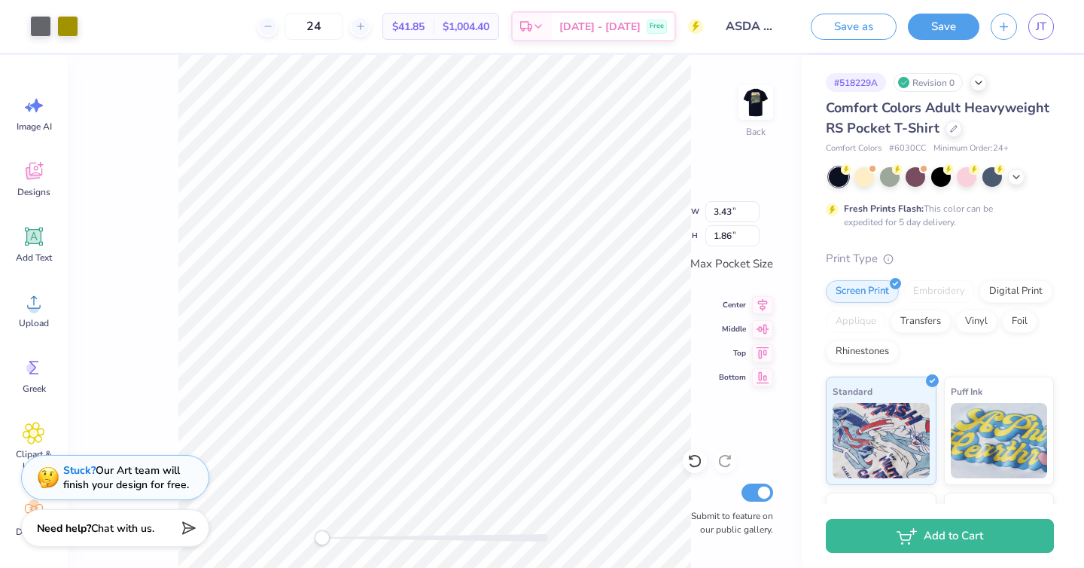
type input "2.49"
type input "3.13"
click at [34, 20] on div at bounding box center [40, 24] width 21 height 21
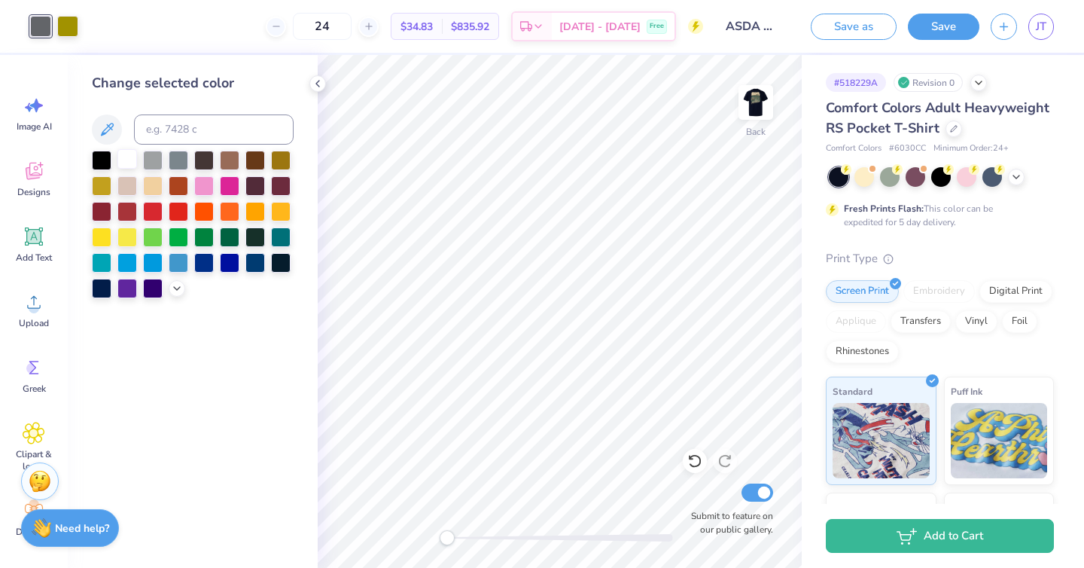
click at [126, 156] on div at bounding box center [127, 159] width 20 height 20
click at [72, 25] on div at bounding box center [67, 24] width 21 height 21
click at [173, 291] on icon at bounding box center [177, 287] width 12 height 12
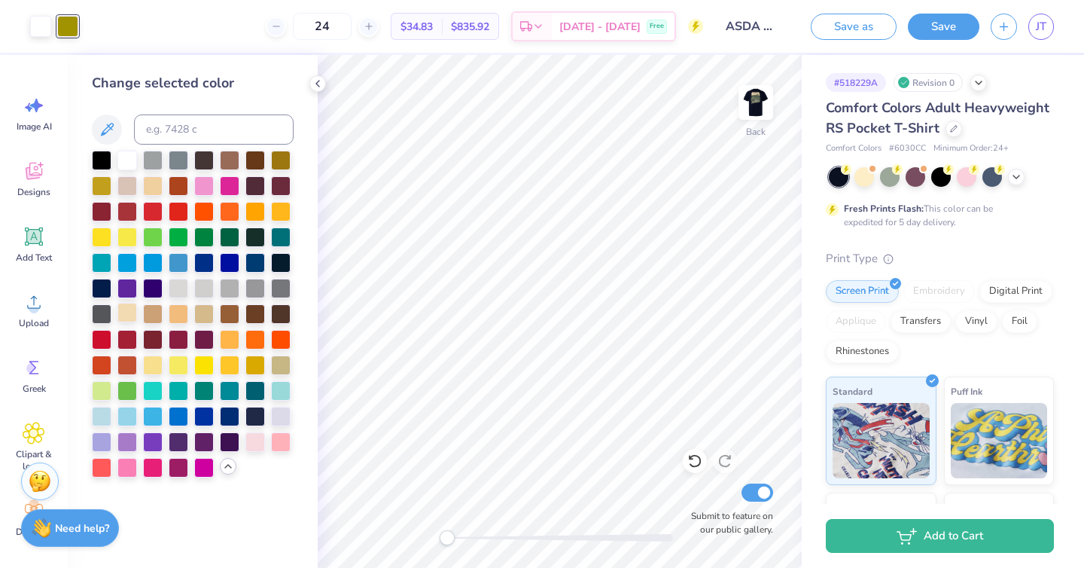
click at [134, 320] on div at bounding box center [127, 313] width 20 height 20
click at [35, 30] on div at bounding box center [40, 24] width 21 height 21
click at [157, 165] on div at bounding box center [153, 159] width 20 height 20
click at [278, 289] on div at bounding box center [281, 287] width 20 height 20
click at [258, 291] on div at bounding box center [255, 287] width 20 height 20
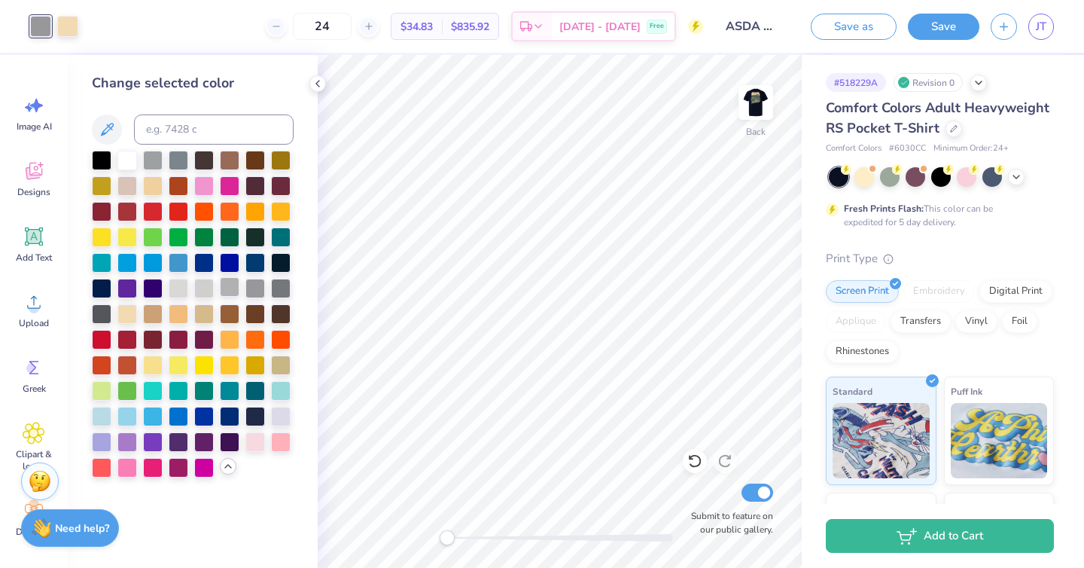
click at [224, 285] on div at bounding box center [230, 287] width 20 height 20
click at [152, 163] on div at bounding box center [153, 159] width 20 height 20
click at [62, 26] on div at bounding box center [67, 24] width 21 height 21
click at [321, 78] on icon at bounding box center [318, 84] width 12 height 12
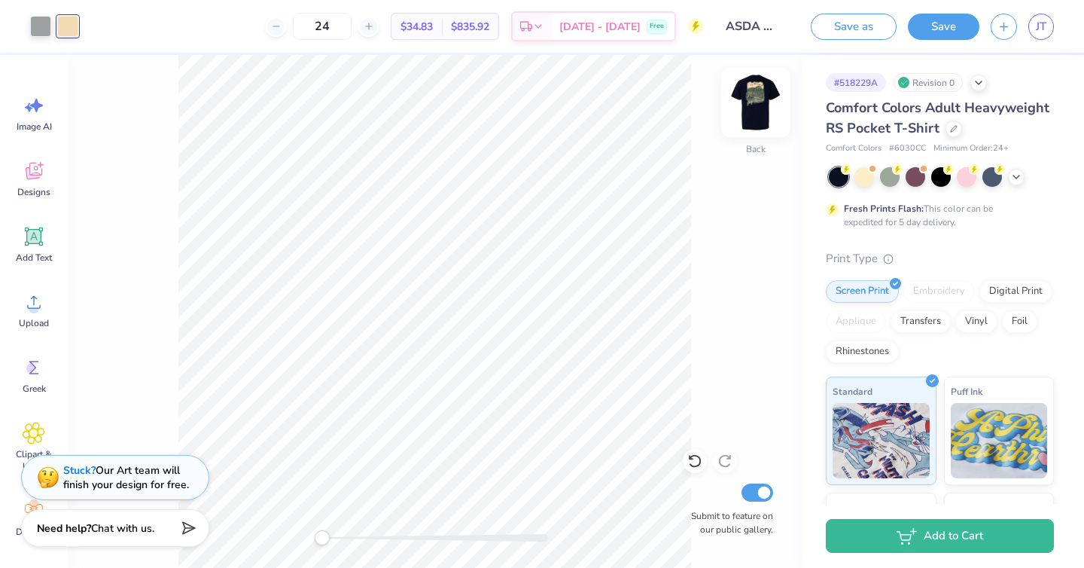
click at [756, 107] on img at bounding box center [756, 102] width 60 height 60
click at [120, 29] on icon at bounding box center [120, 25] width 12 height 12
click at [757, 102] on img at bounding box center [756, 102] width 60 height 60
click at [934, 26] on button "Save" at bounding box center [944, 24] width 72 height 26
